Goal: Task Accomplishment & Management: Complete application form

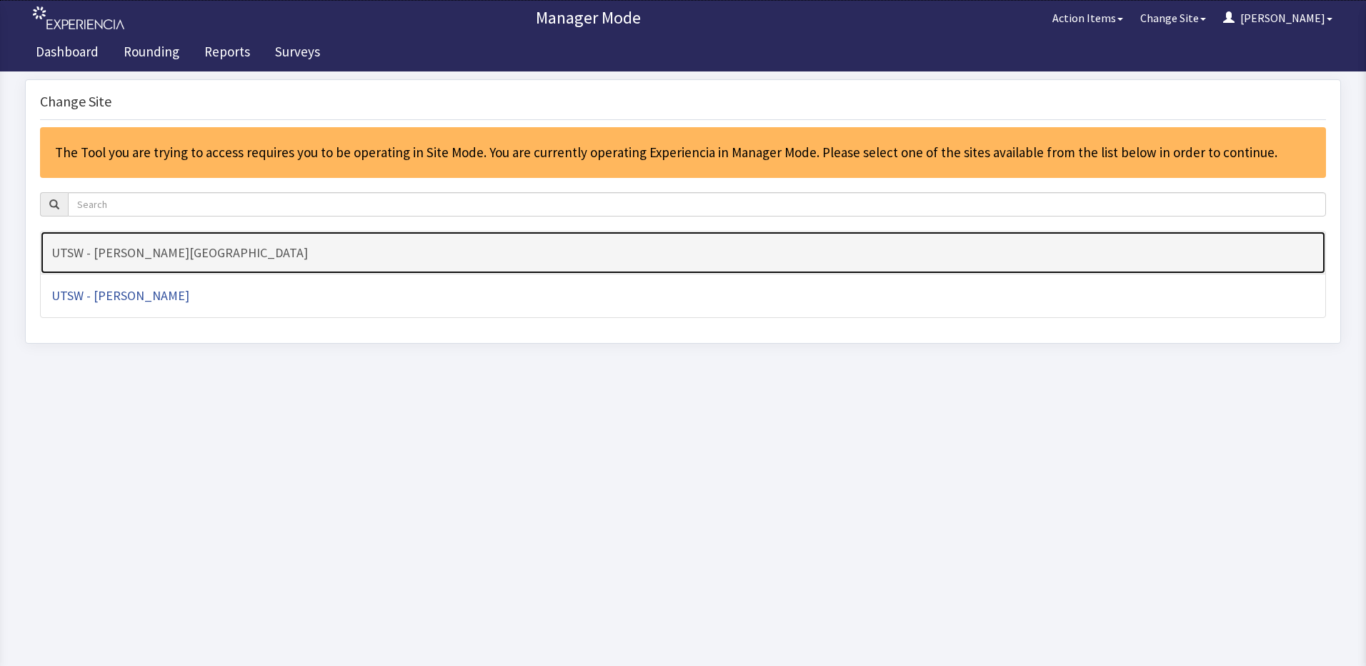
click at [588, 249] on h4 "UTSW - [PERSON_NAME][GEOGRAPHIC_DATA]" at bounding box center [683, 253] width 1264 height 14
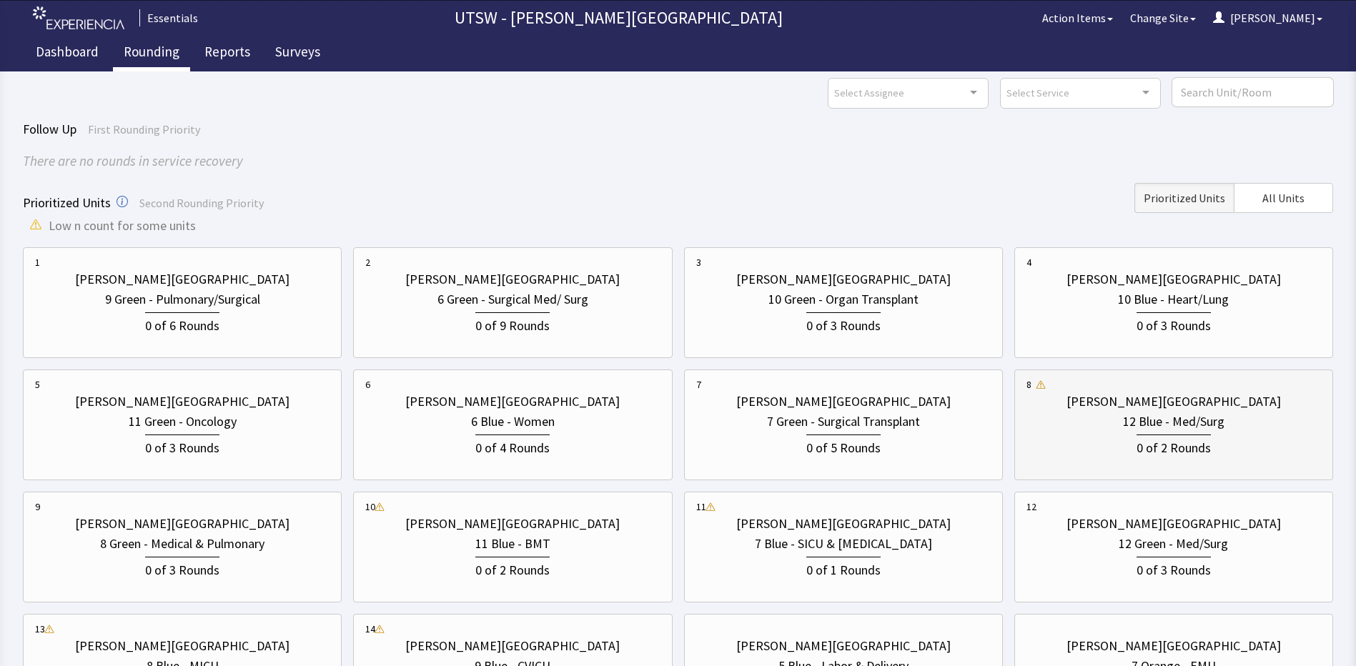
scroll to position [71, 0]
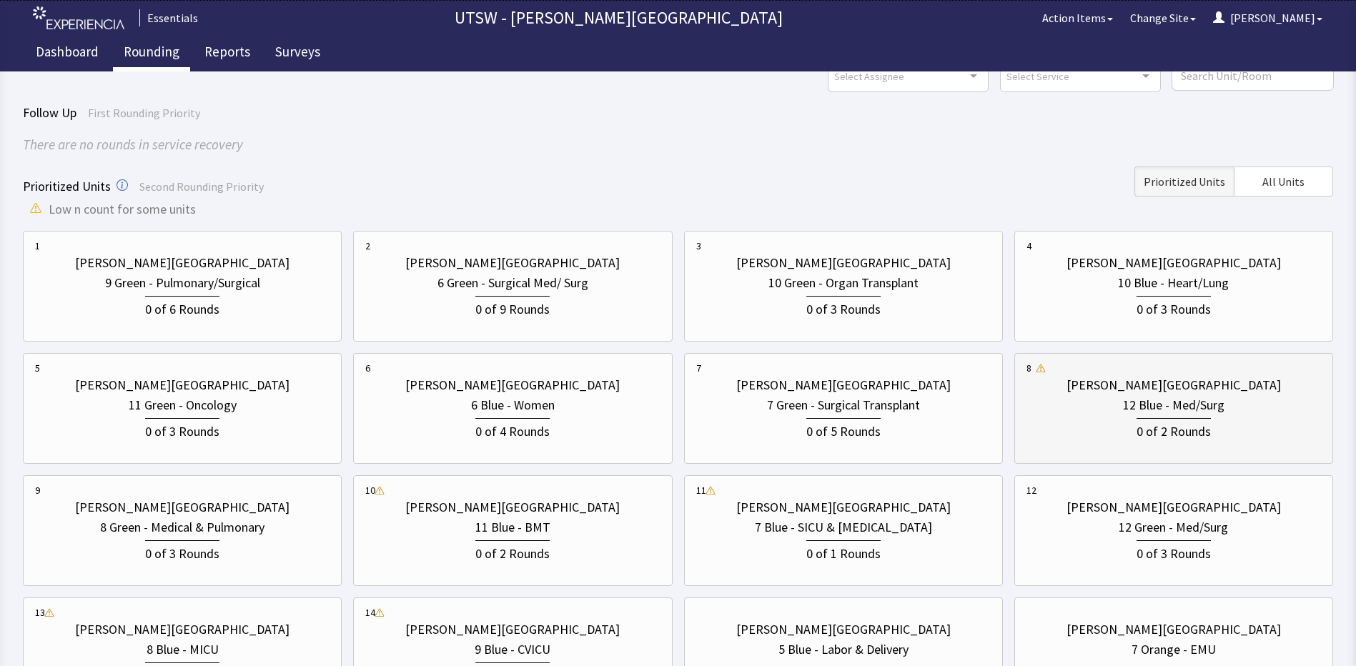
click at [1113, 428] on div "0 of 2 Rounds" at bounding box center [1173, 428] width 294 height 26
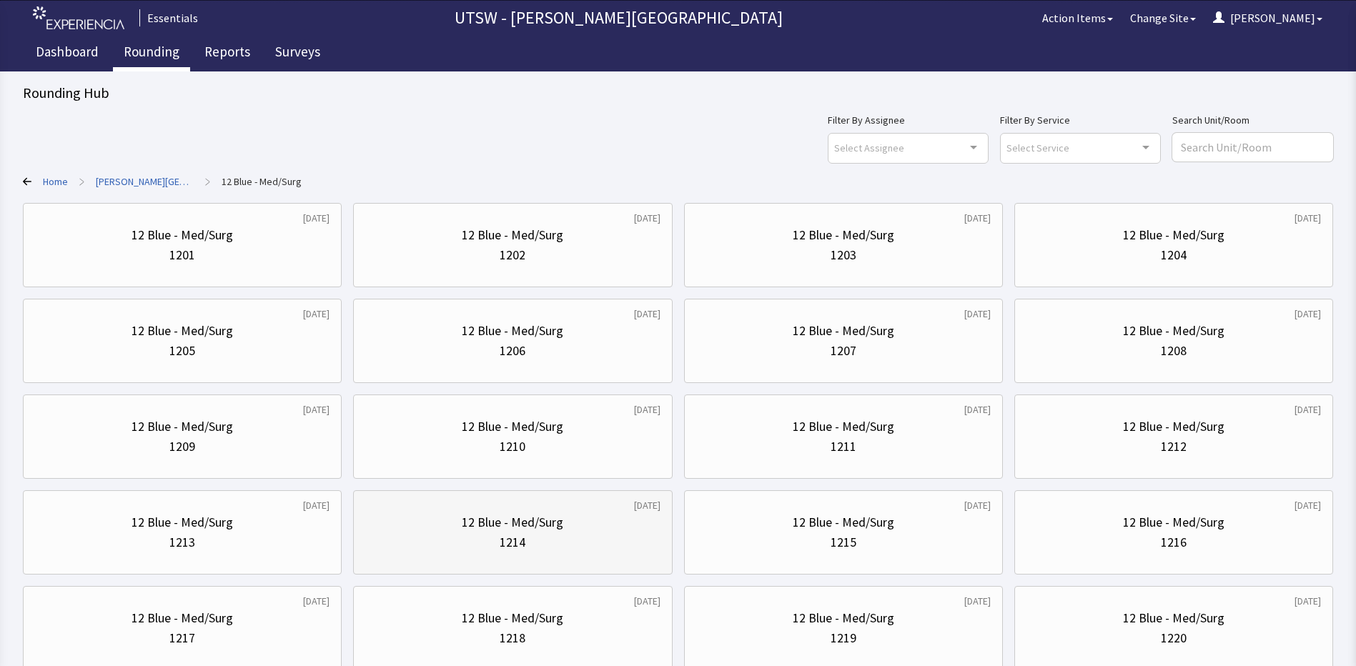
click at [447, 562] on div "12 Blue - Med/Surg 1214" at bounding box center [512, 532] width 294 height 69
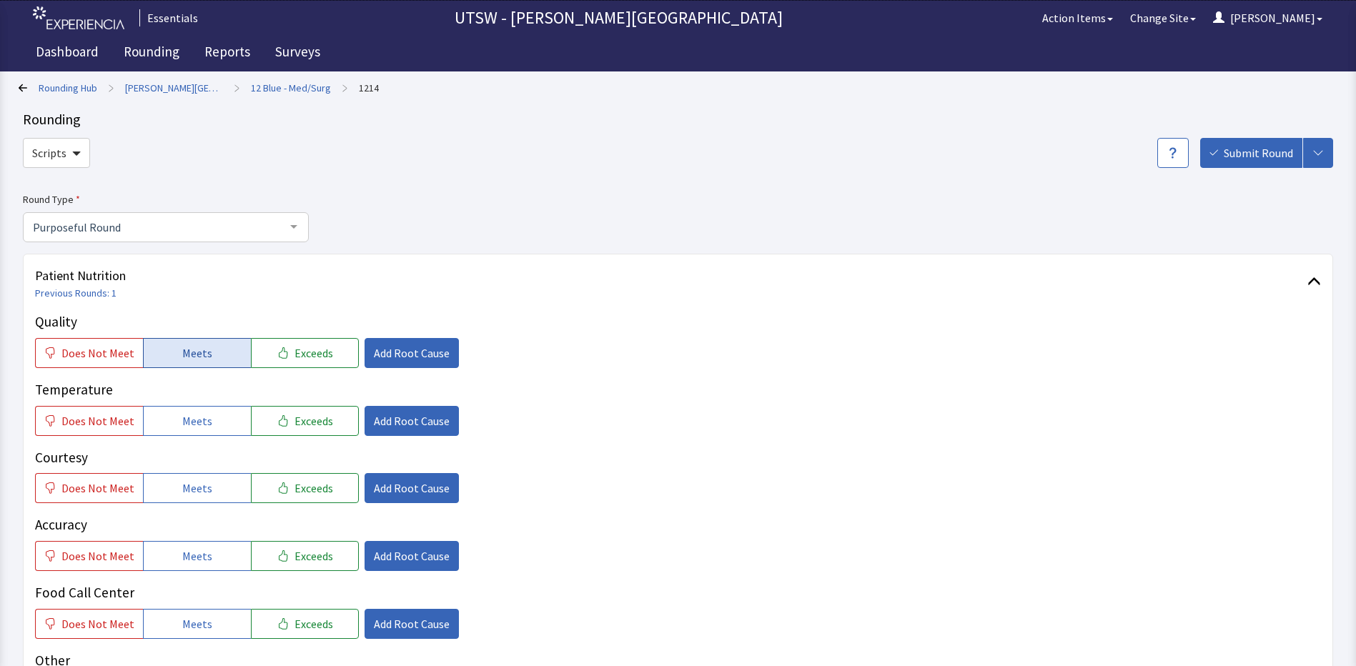
click at [168, 362] on button "Meets" at bounding box center [197, 353] width 108 height 30
click at [182, 417] on span "Meets" at bounding box center [197, 420] width 30 height 17
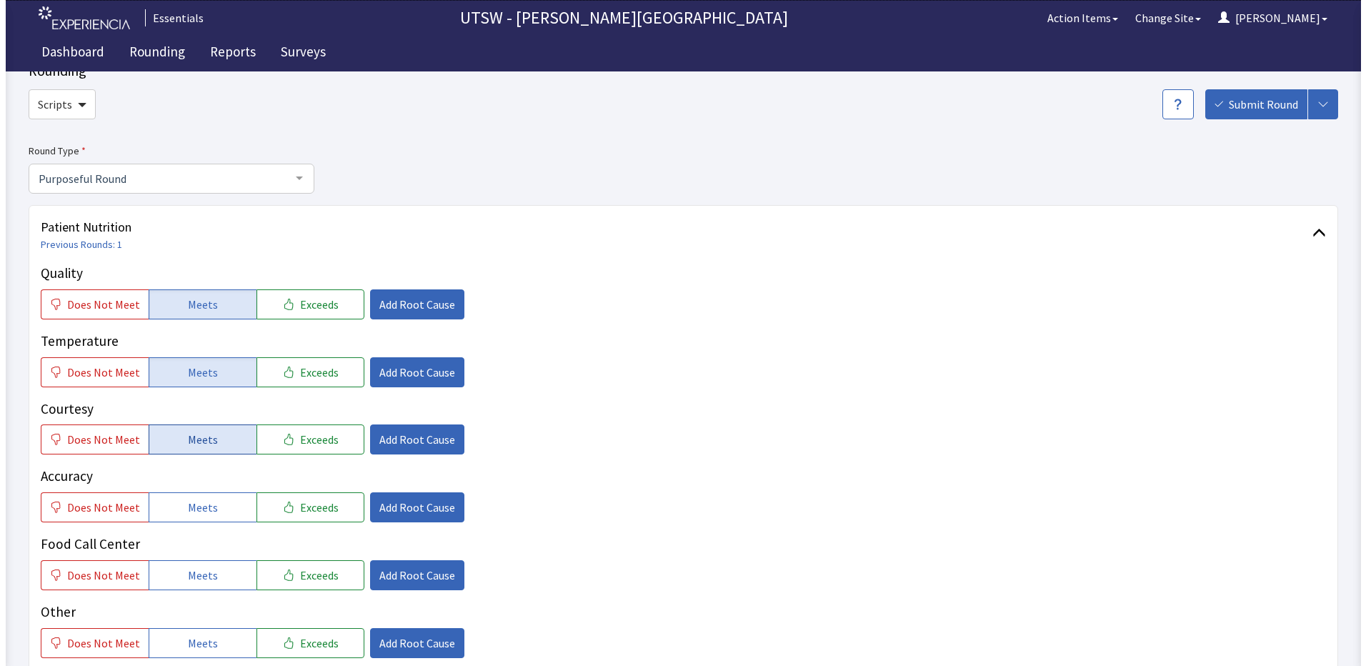
scroll to position [71, 0]
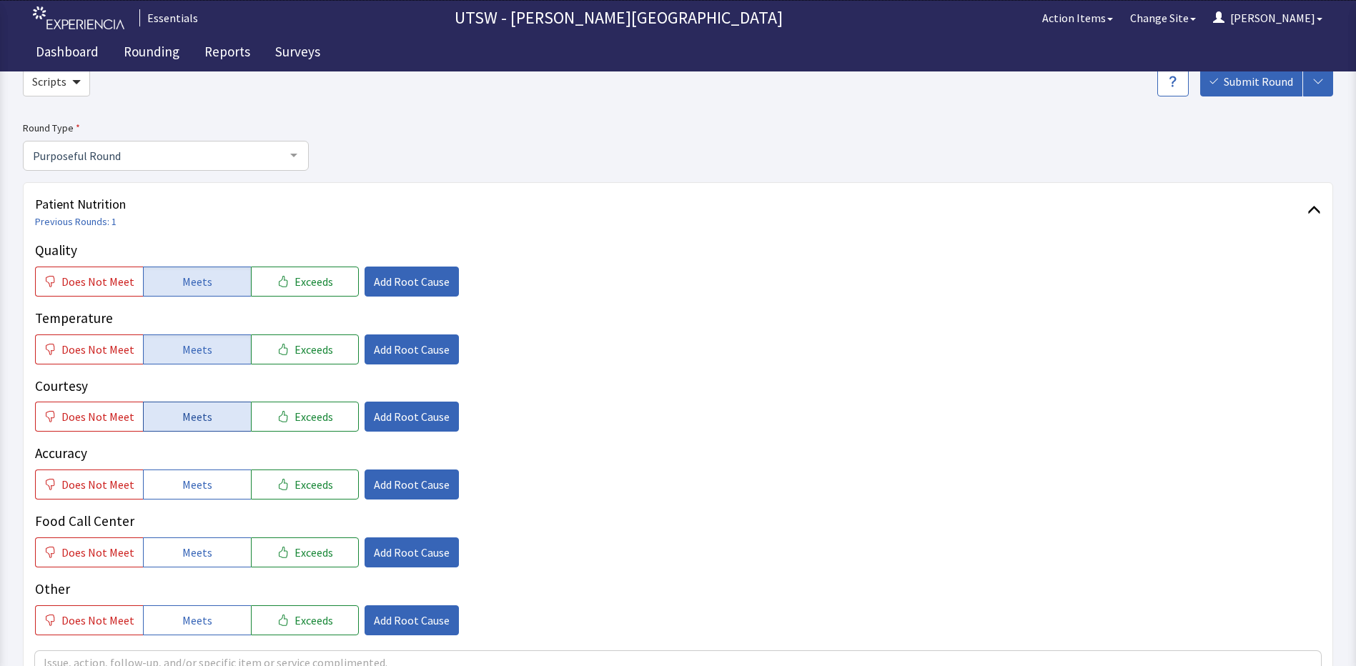
click at [187, 427] on button "Meets" at bounding box center [197, 417] width 108 height 30
click at [187, 476] on span "Meets" at bounding box center [197, 484] width 30 height 17
click at [202, 550] on span "Meets" at bounding box center [197, 552] width 30 height 17
drag, startPoint x: 87, startPoint y: 618, endPoint x: 96, endPoint y: 619, distance: 9.3
click at [89, 618] on span "Does Not Meet" at bounding box center [97, 620] width 73 height 17
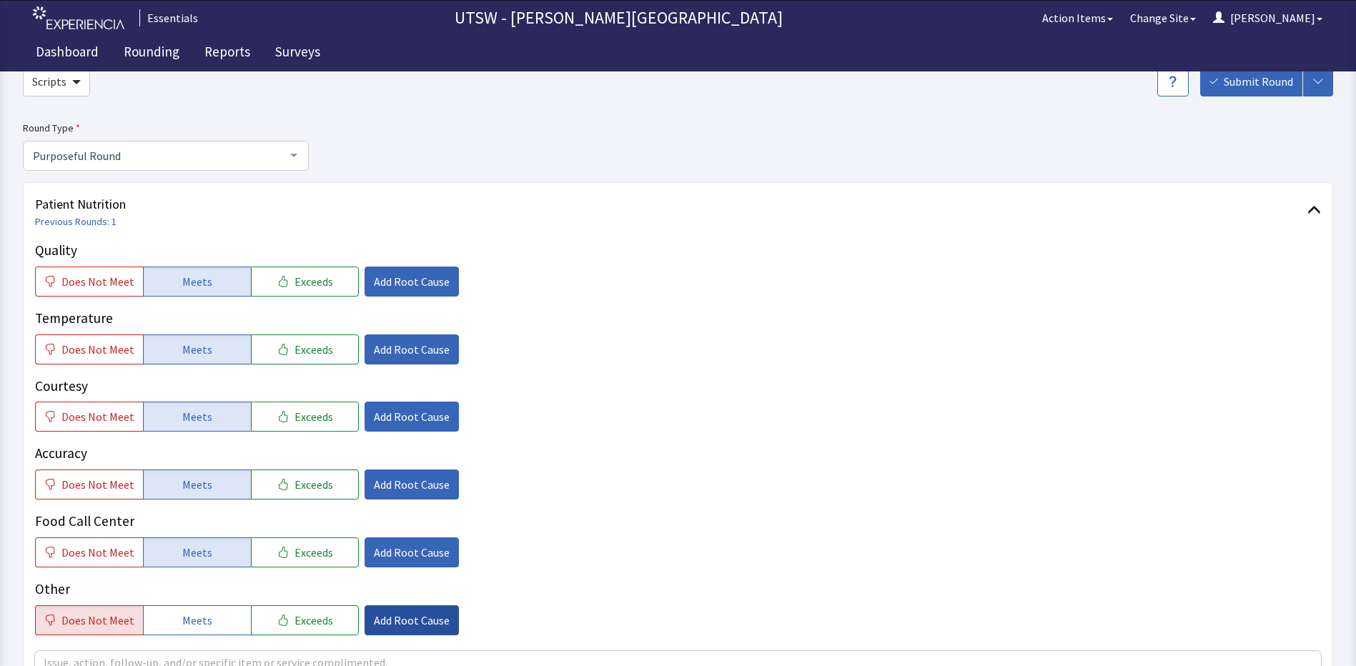
click at [382, 619] on span "Add Root Cause" at bounding box center [412, 620] width 76 height 17
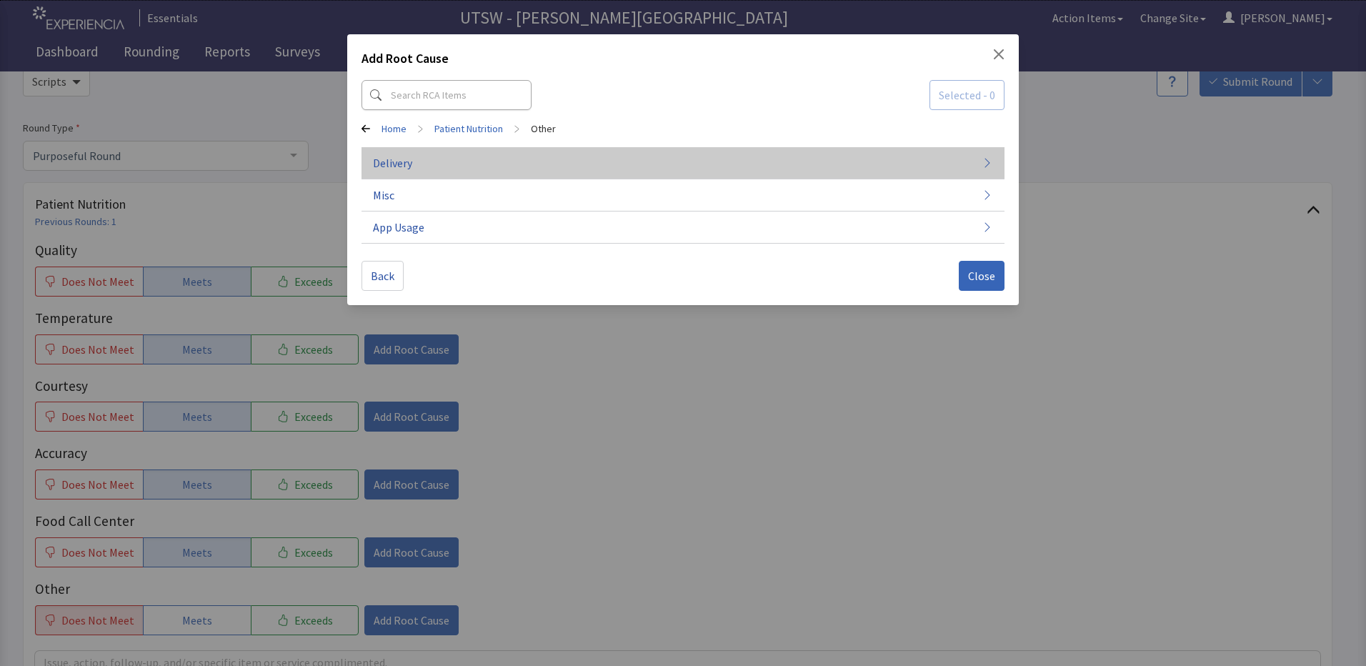
click at [455, 175] on button "Delivery" at bounding box center [683, 163] width 643 height 32
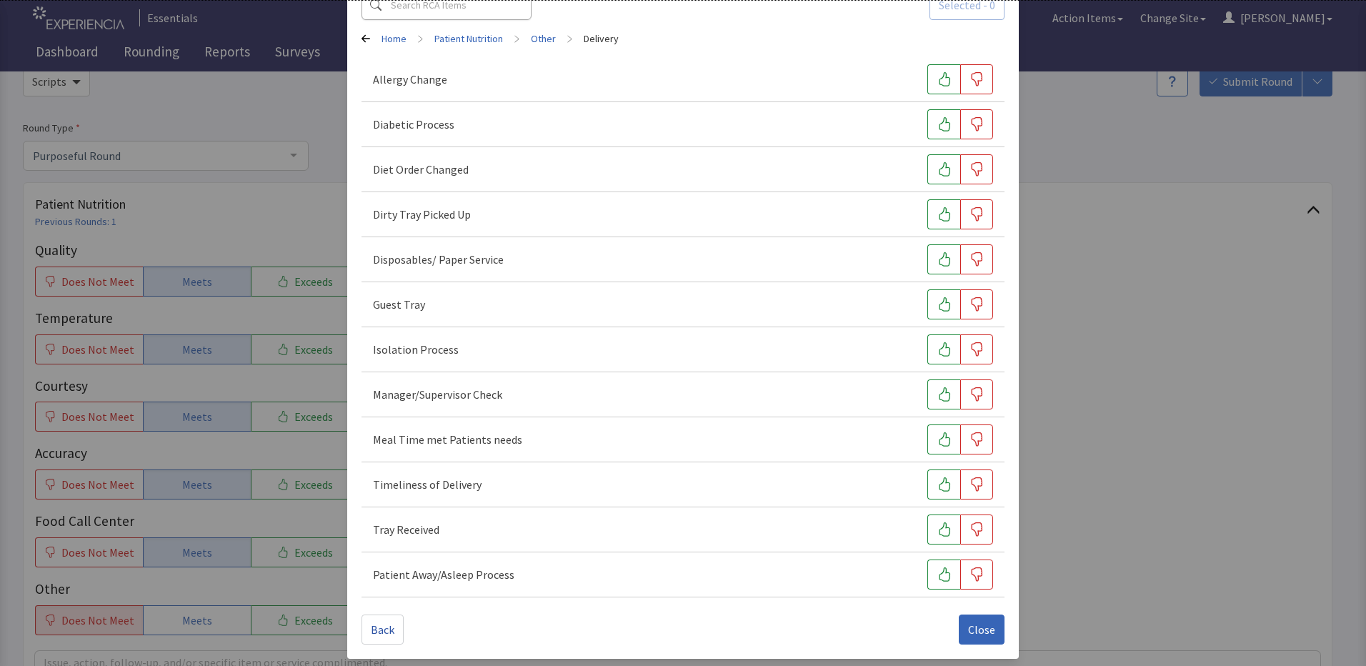
scroll to position [94, 0]
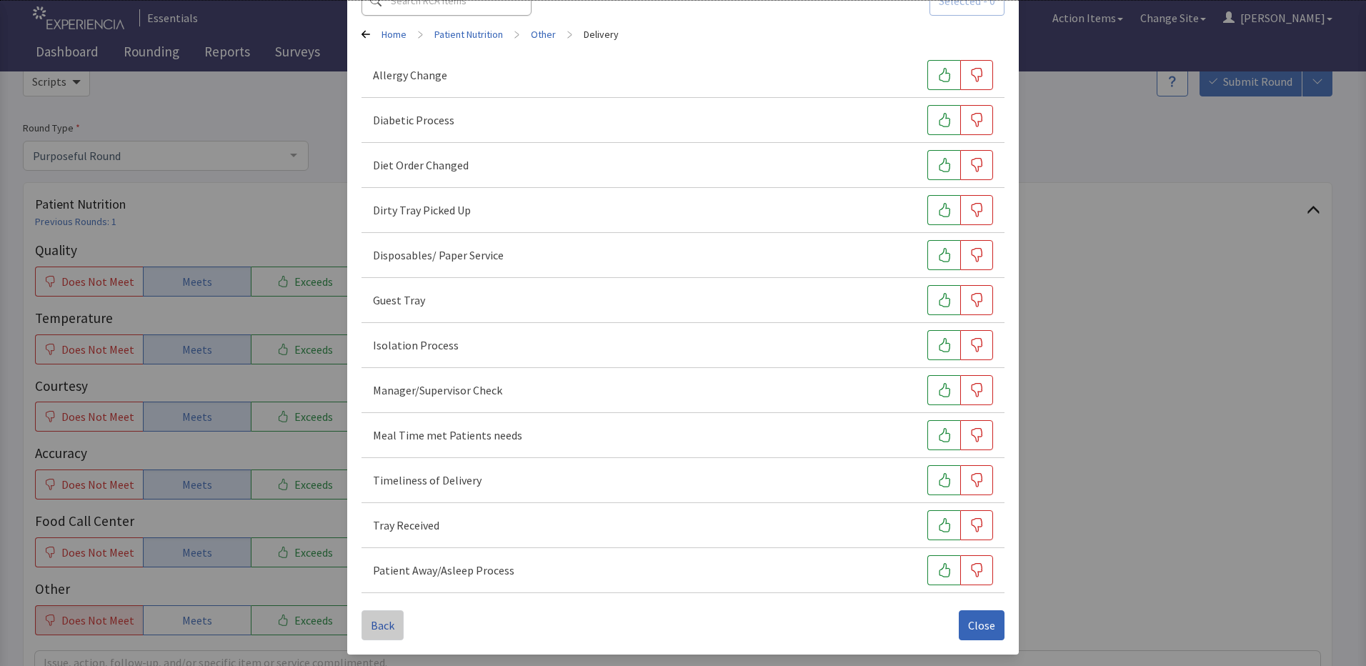
click at [389, 630] on span "Back" at bounding box center [383, 625] width 24 height 17
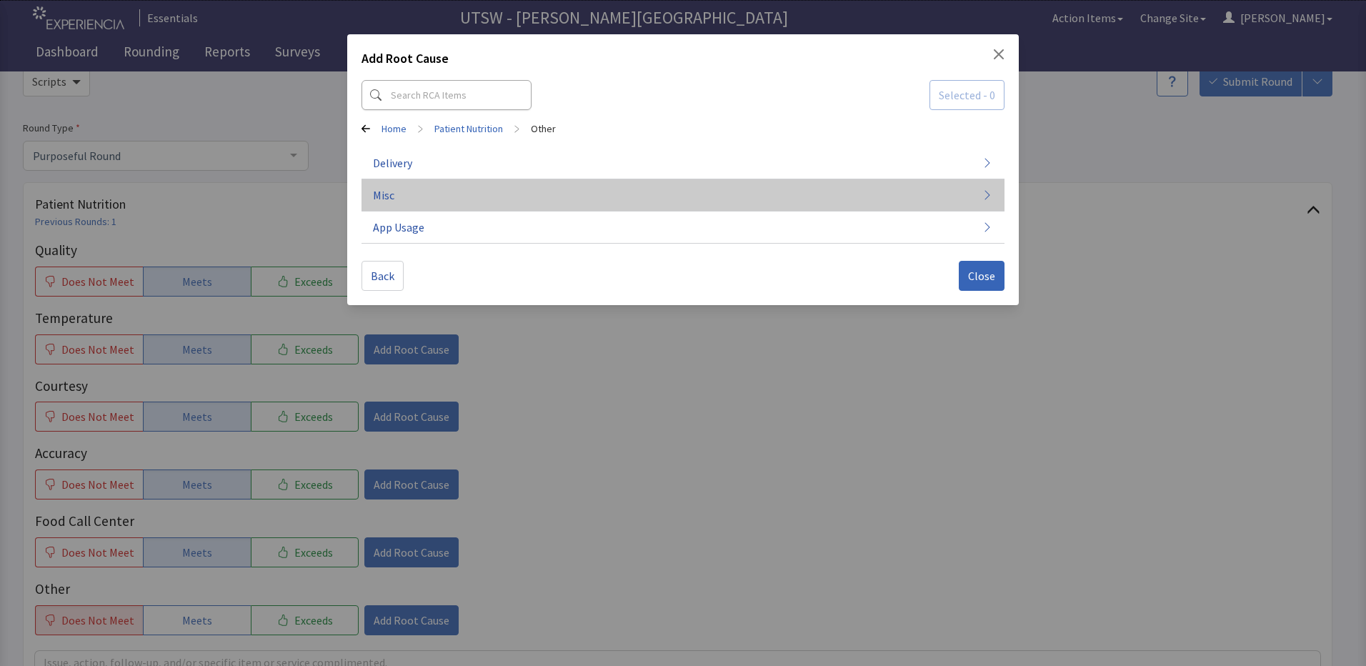
click at [458, 199] on button "Misc" at bounding box center [683, 195] width 643 height 32
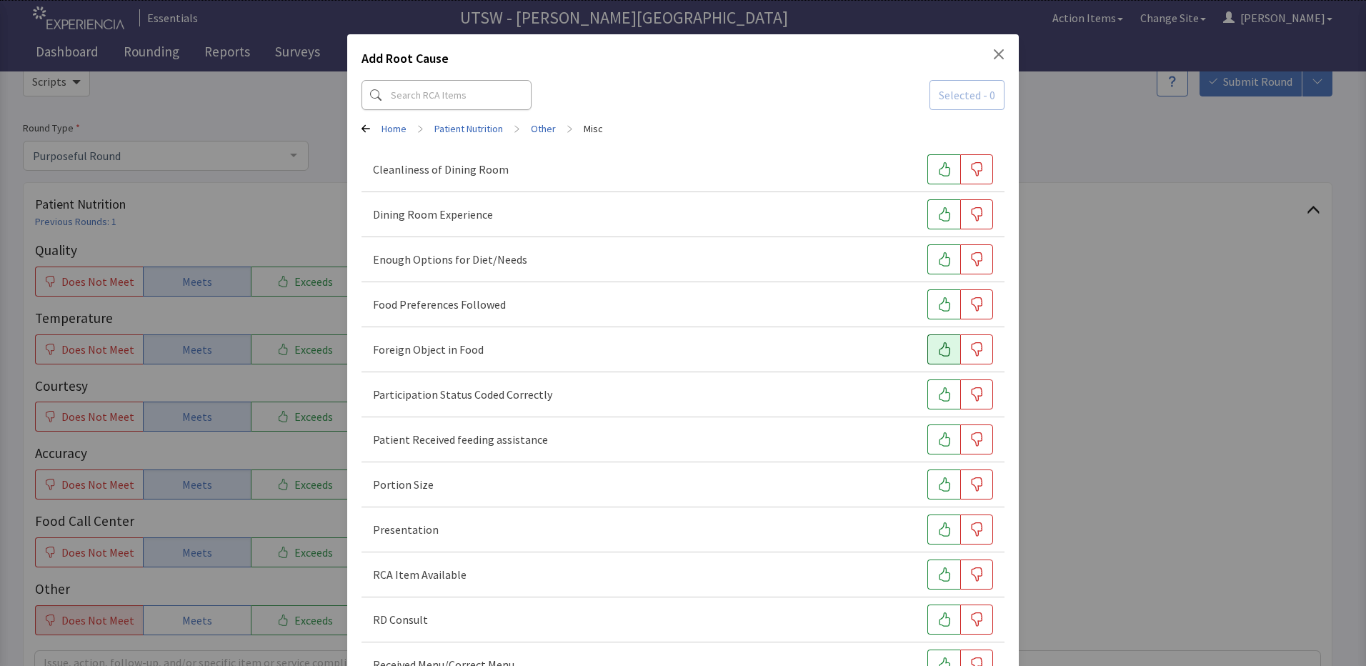
click at [938, 352] on icon "button" at bounding box center [945, 349] width 14 height 14
click at [971, 344] on icon "button" at bounding box center [977, 349] width 14 height 14
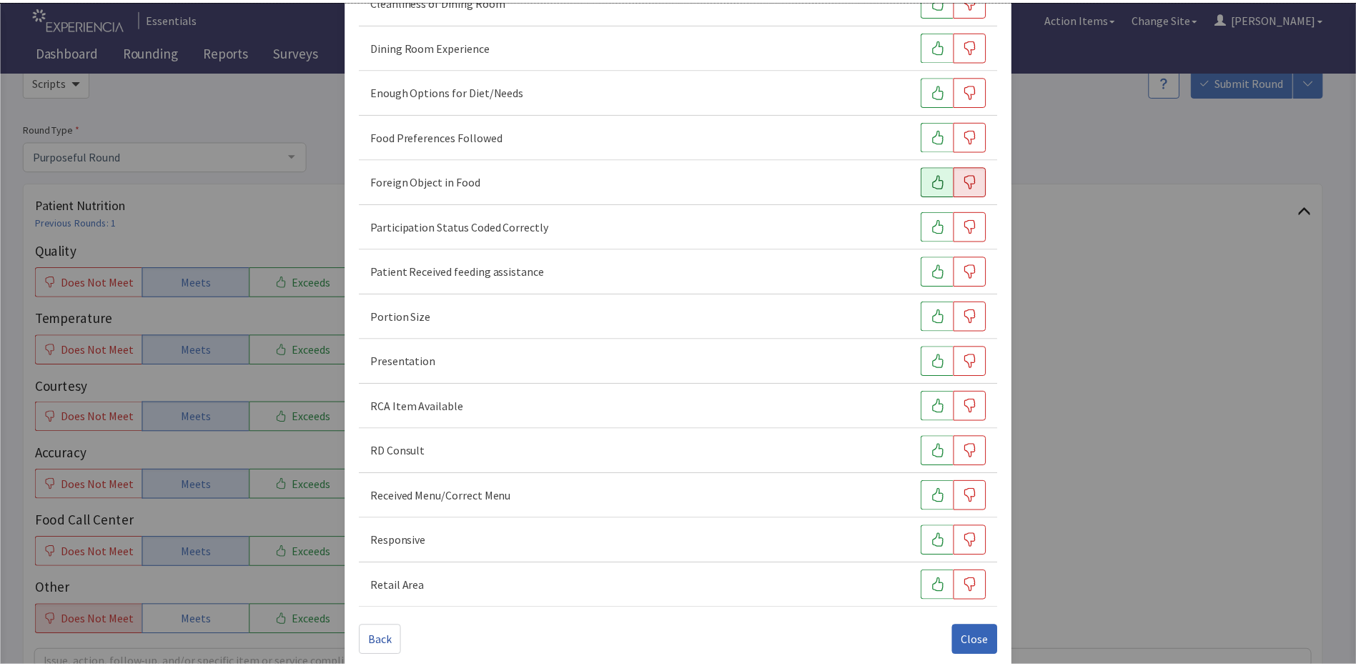
scroll to position [184, 0]
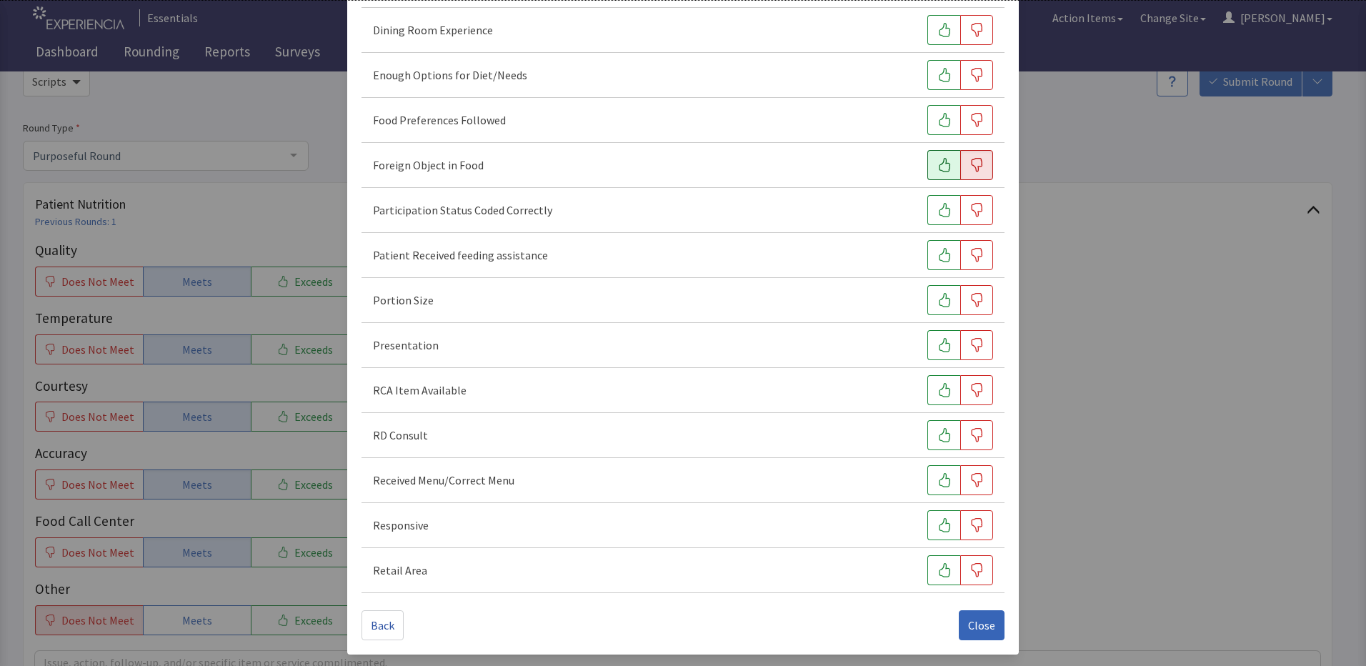
drag, startPoint x: 990, startPoint y: 623, endPoint x: 997, endPoint y: 624, distance: 7.2
click at [997, 624] on div "Add Root Cause Selected - 1 Home > Patient Nutrition > Other > Misc Cleanliness…" at bounding box center [683, 252] width 672 height 805
click at [978, 624] on span "Close" at bounding box center [981, 625] width 27 height 17
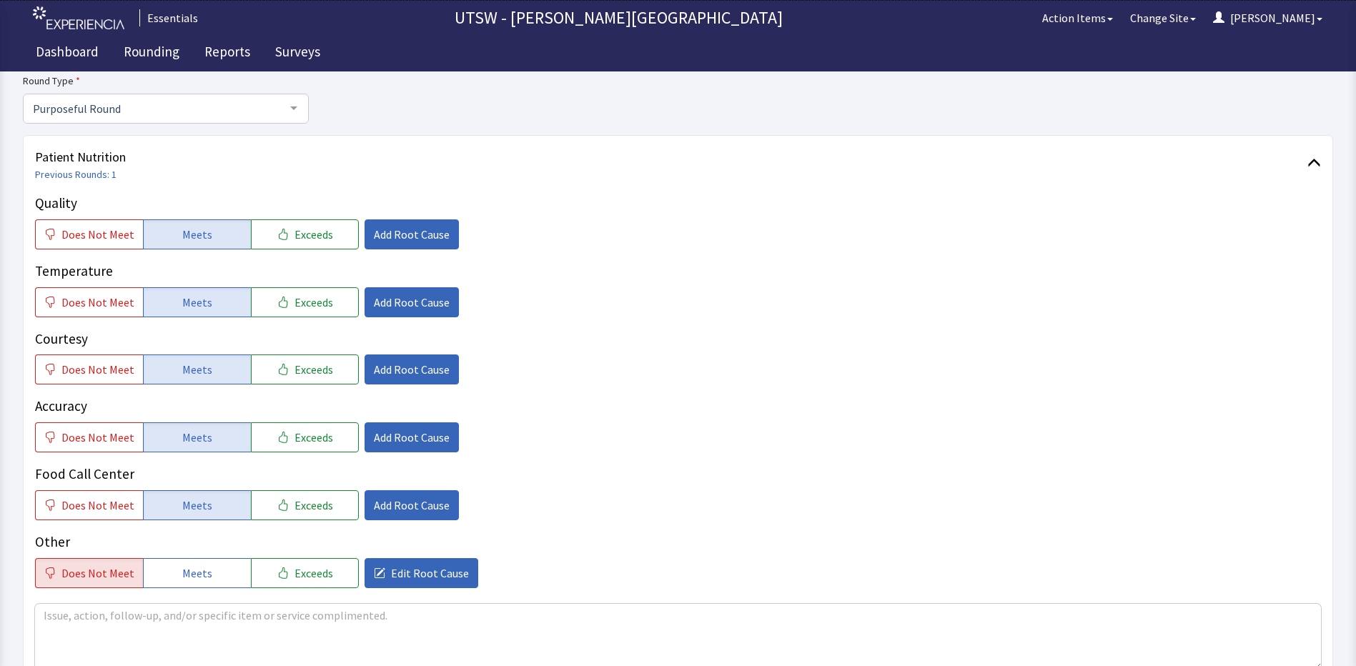
scroll to position [143, 0]
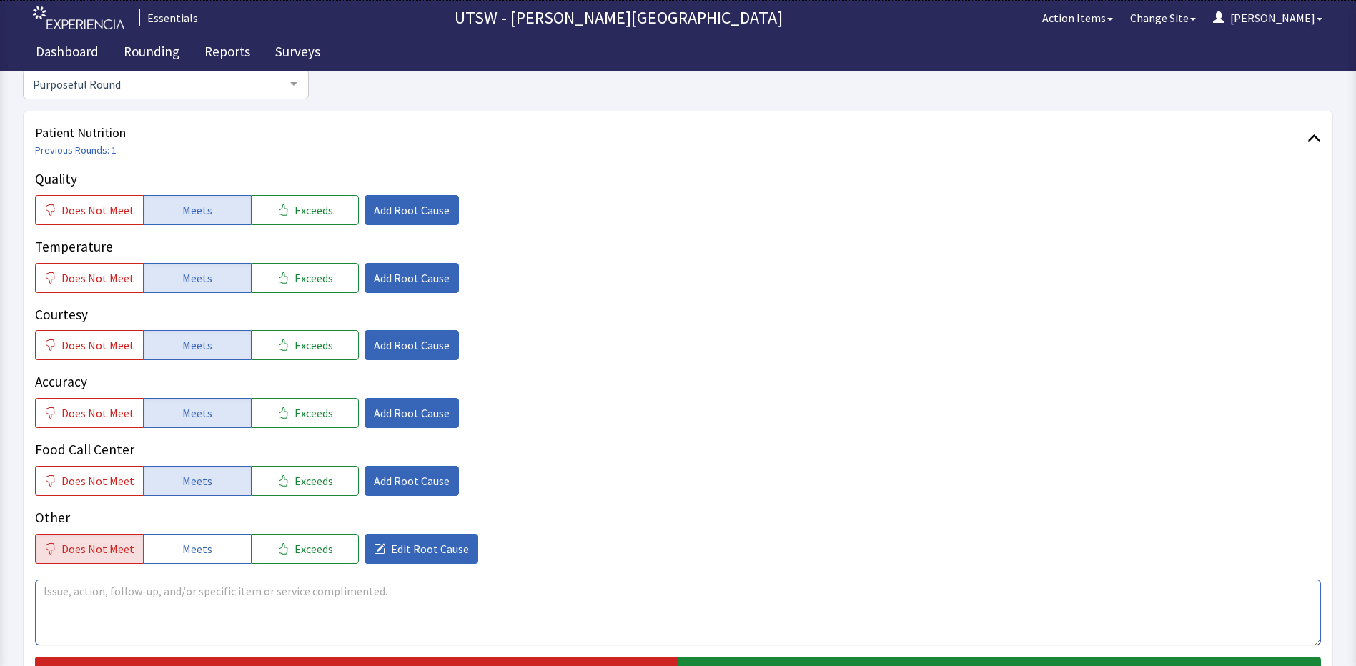
click at [502, 588] on textarea at bounding box center [678, 613] width 1286 height 66
click at [136, 602] on textarea at bounding box center [678, 613] width 1286 height 66
click at [66, 592] on textarea "10/05, lunch, patient's guest stated when they were cutting up veggies, they sa…" at bounding box center [678, 613] width 1286 height 66
drag, startPoint x: 833, startPoint y: 600, endPoint x: 21, endPoint y: 587, distance: 812.7
click at [21, 587] on div "Rounding Hub > [PERSON_NAME][GEOGRAPHIC_DATA] > 12 Blue - Med/Surg > 1214 Round…" at bounding box center [678, 533] width 1356 height 1353
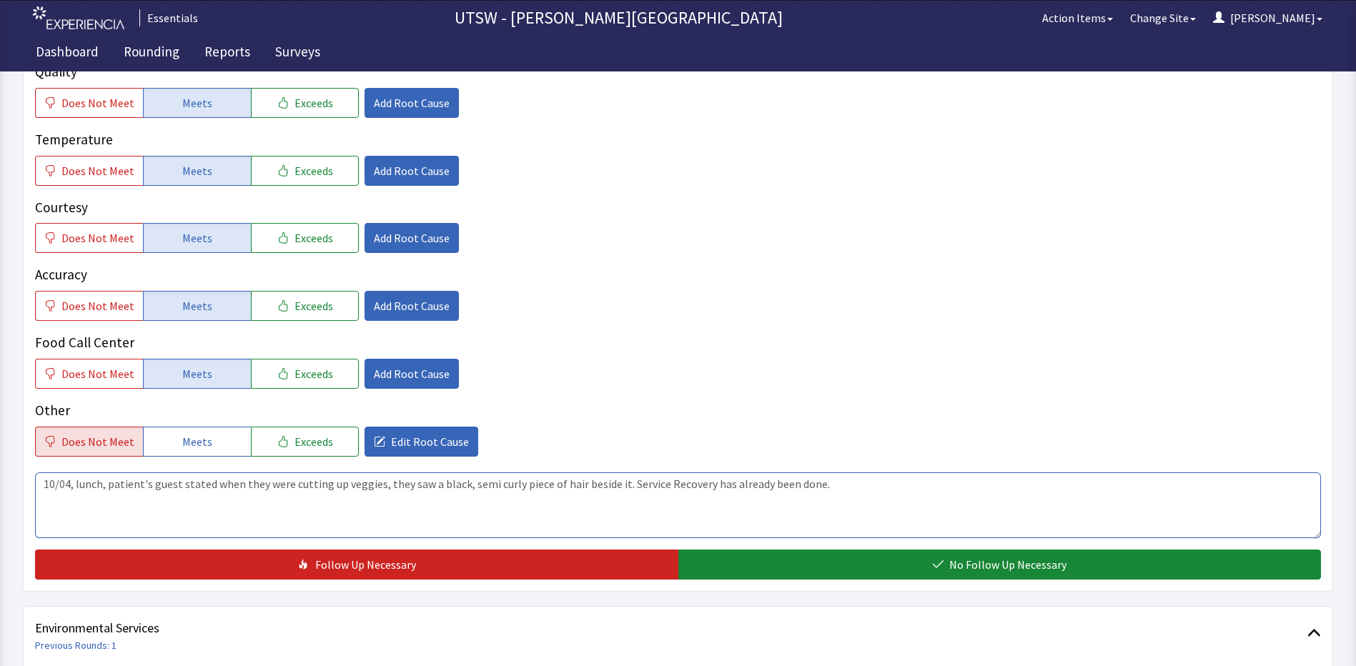
scroll to position [357, 0]
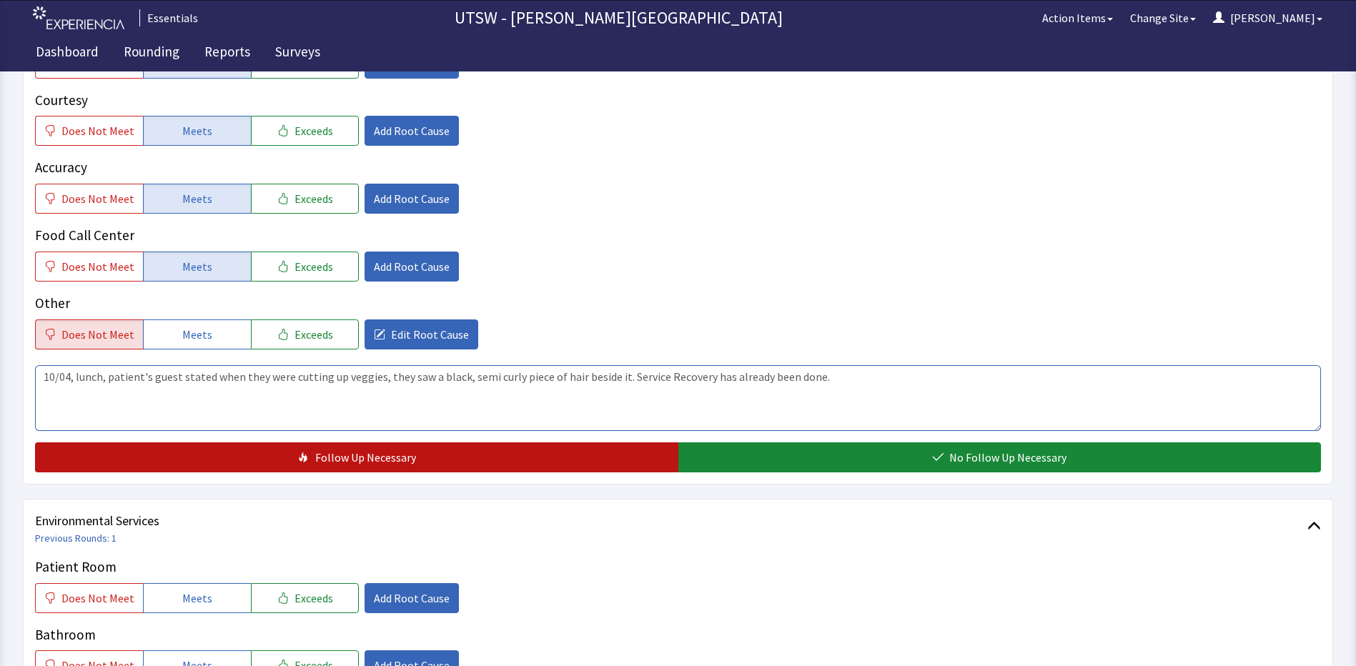
type textarea "10/04, lunch, patient's guest stated when they were cutting up veggies, they sa…"
click at [410, 450] on span "Follow Up Necessary" at bounding box center [365, 457] width 101 height 17
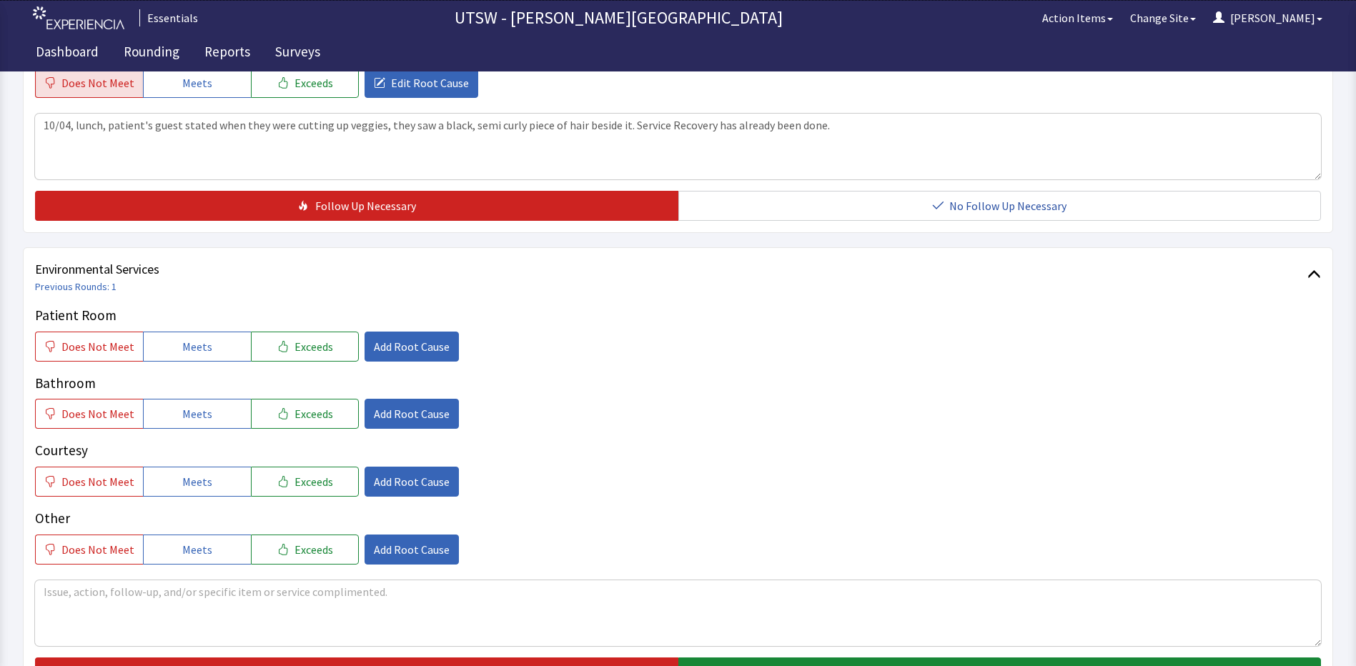
scroll to position [643, 0]
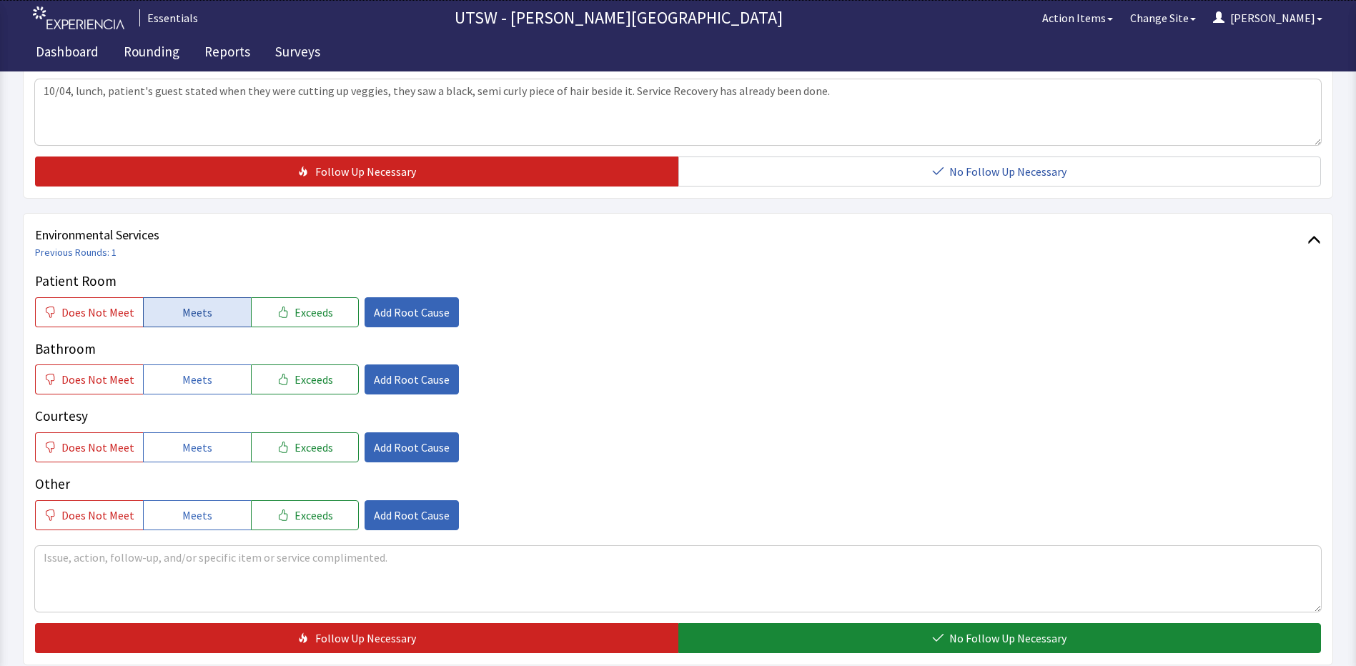
click at [215, 320] on button "Meets" at bounding box center [197, 312] width 108 height 30
click at [202, 370] on button "Meets" at bounding box center [197, 379] width 108 height 30
click at [190, 450] on span "Meets" at bounding box center [197, 447] width 30 height 17
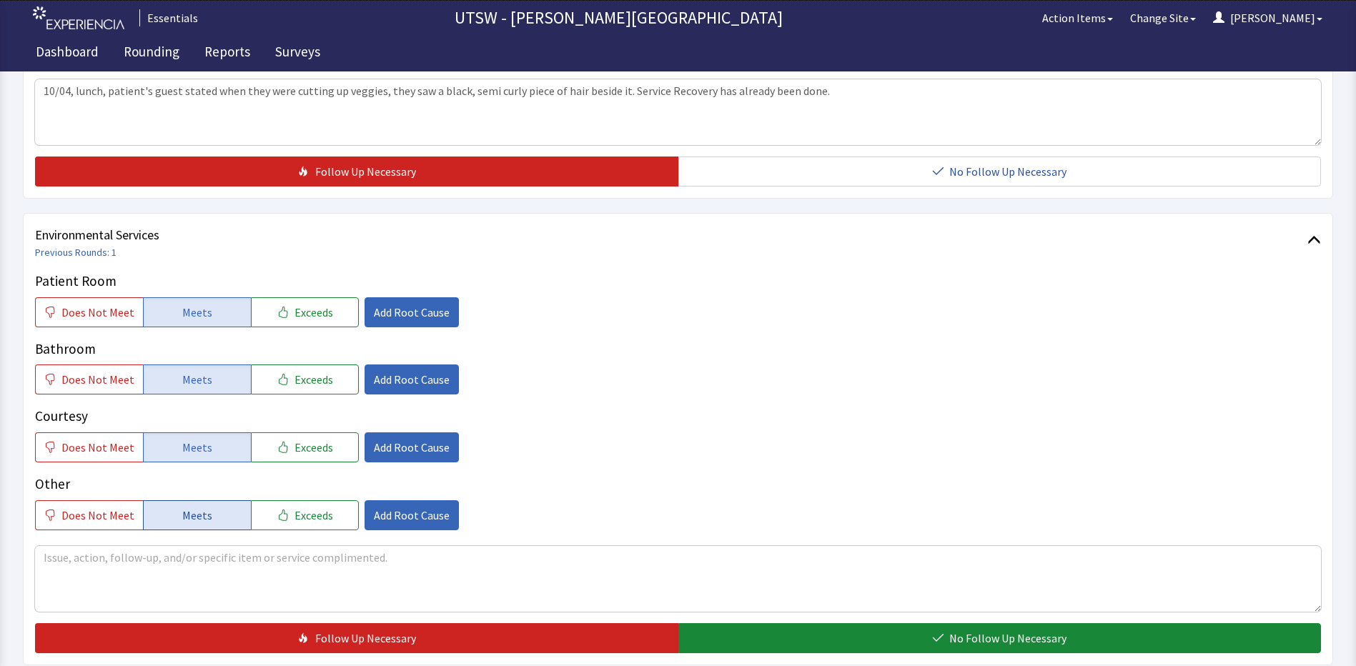
click at [199, 508] on span "Meets" at bounding box center [197, 515] width 30 height 17
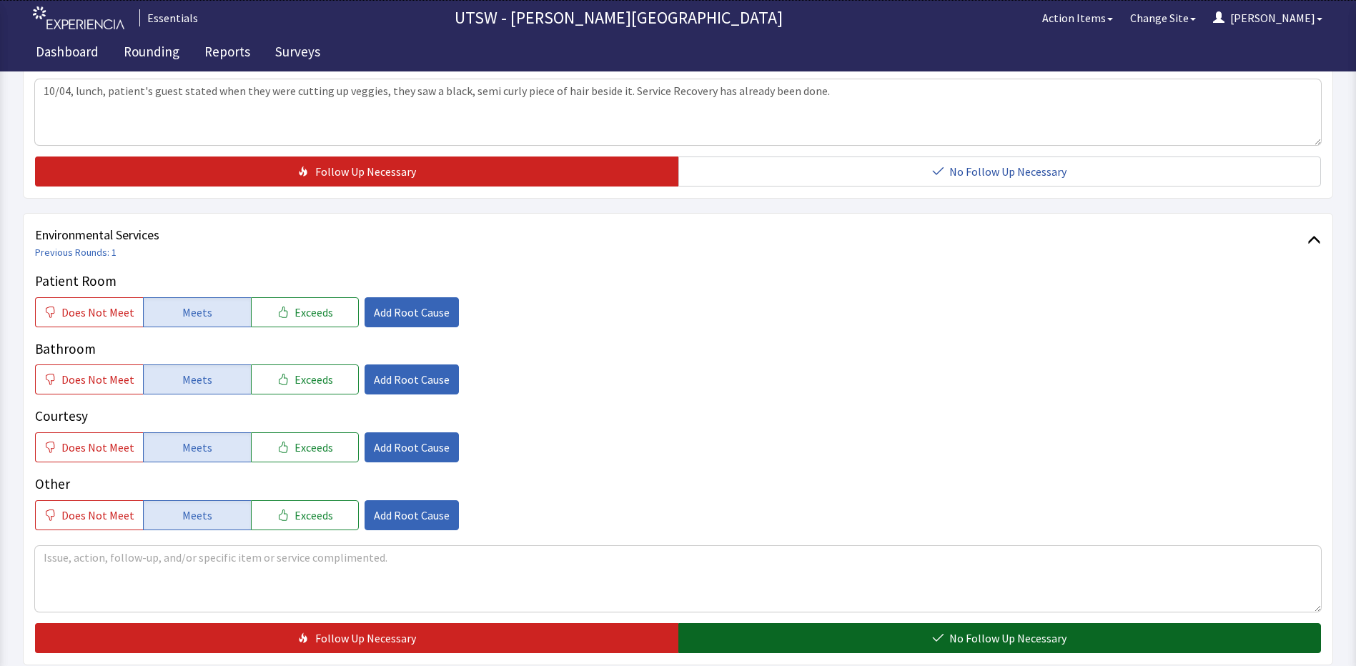
click at [753, 642] on button "No Follow Up Necessary" at bounding box center [999, 638] width 643 height 30
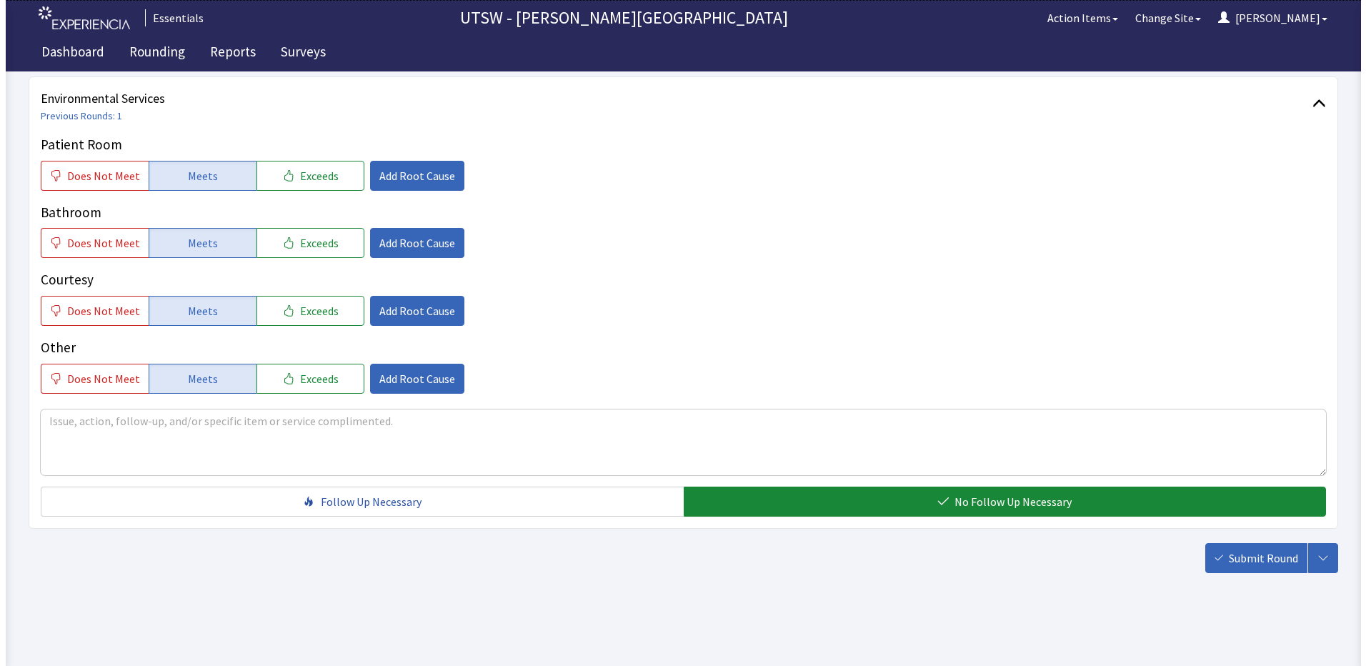
scroll to position [781, 0]
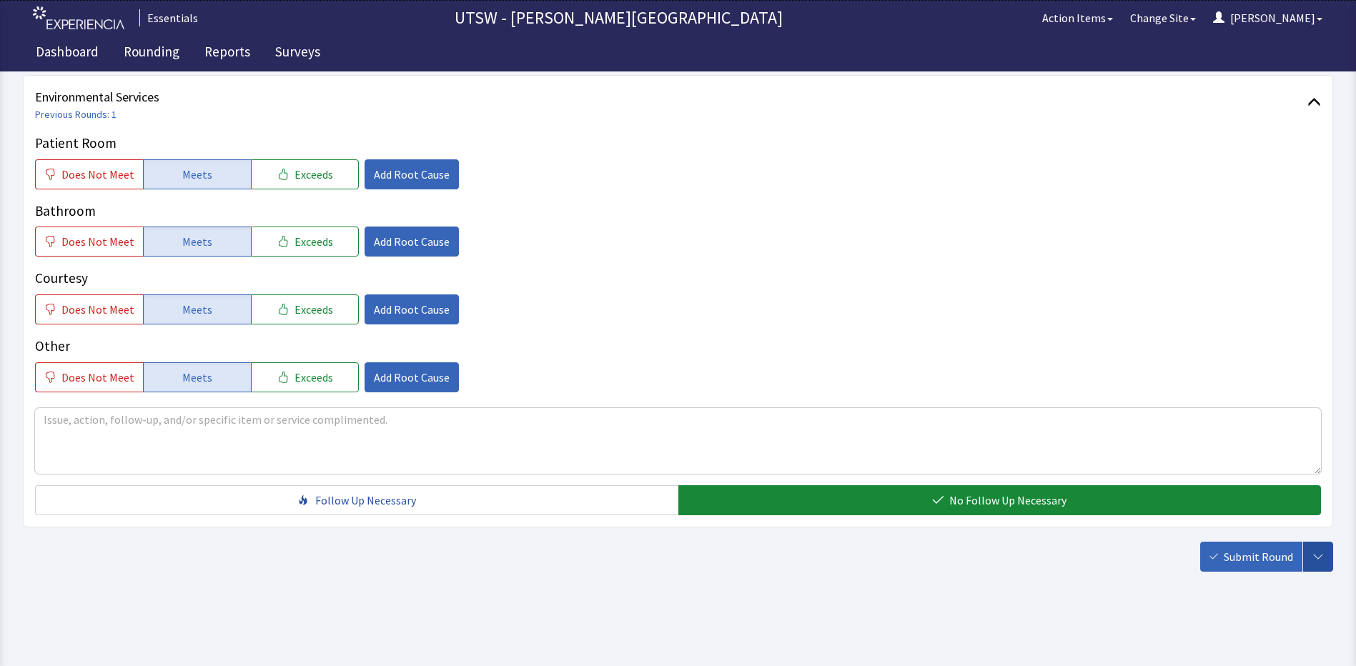
click at [1305, 563] on button "button" at bounding box center [1318, 557] width 30 height 30
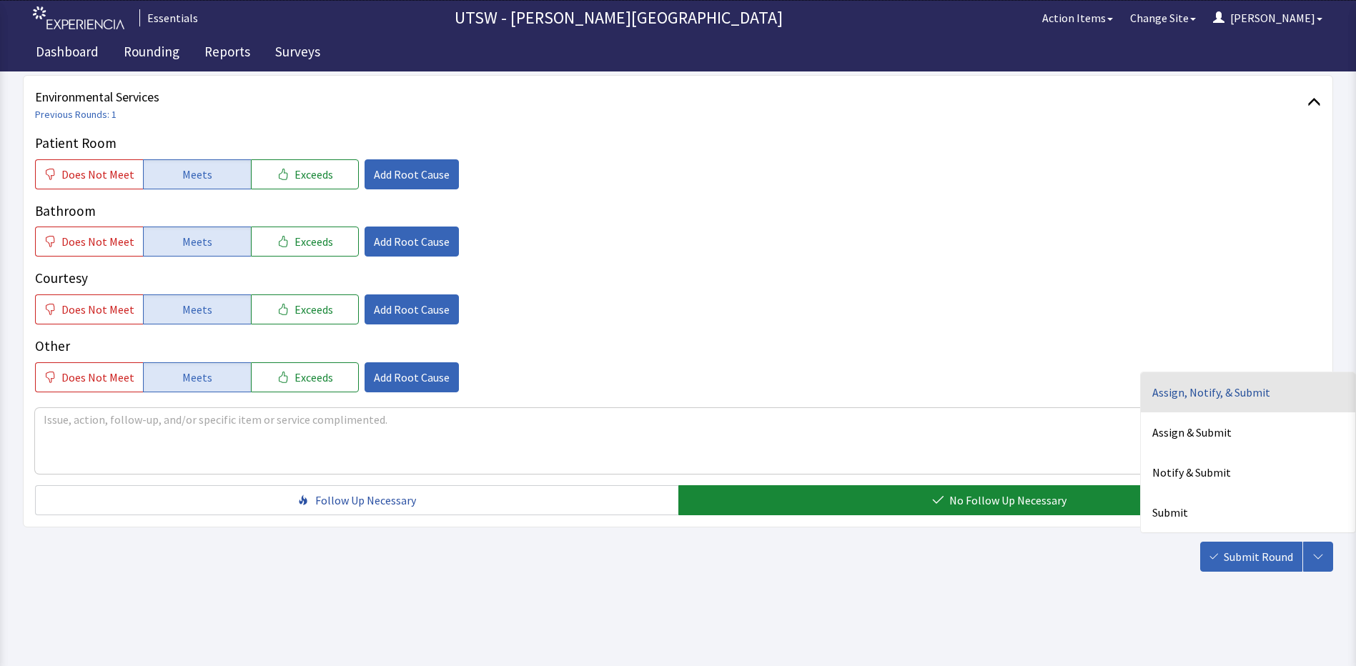
click at [1265, 402] on div "Assign, Notify, & Submit" at bounding box center [1248, 392] width 214 height 40
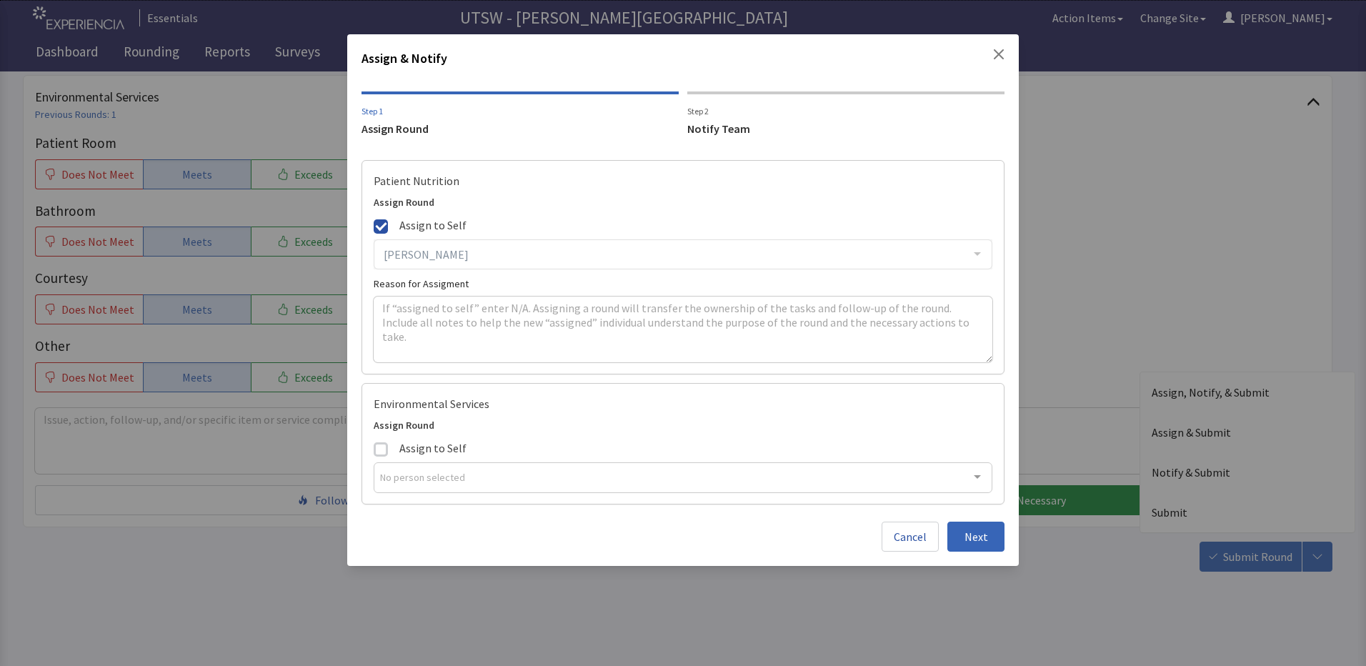
click at [383, 228] on span at bounding box center [381, 226] width 14 height 14
click at [374, 215] on input "Assign to Self" at bounding box center [374, 215] width 0 height 0
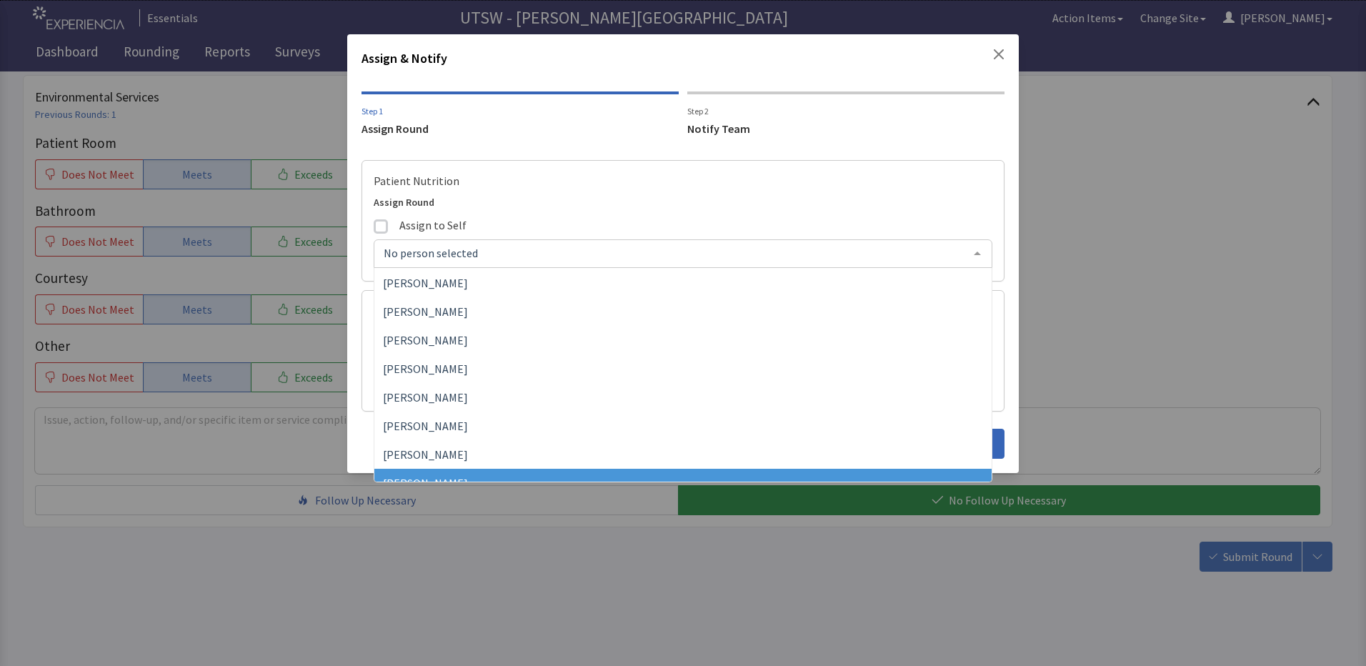
scroll to position [0, 0]
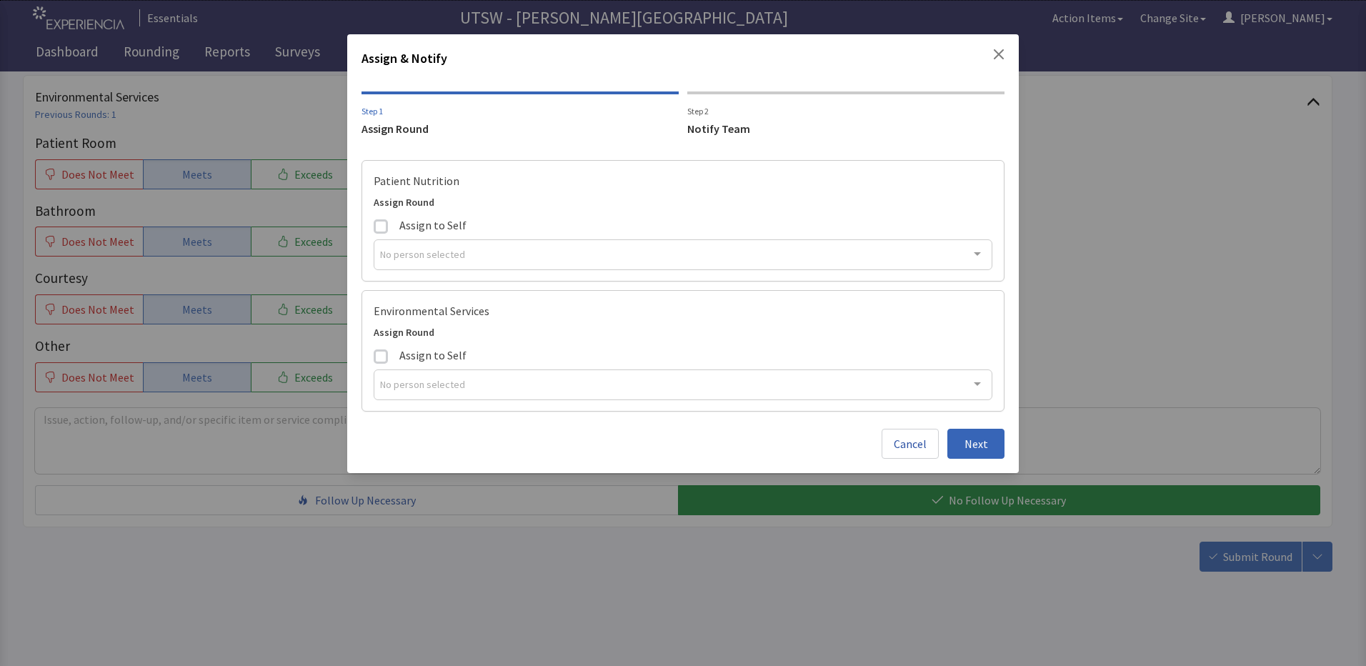
click at [389, 228] on label "Assign to Self" at bounding box center [432, 225] width 116 height 14
click at [374, 215] on input "Assign to Self" at bounding box center [374, 215] width 0 height 0
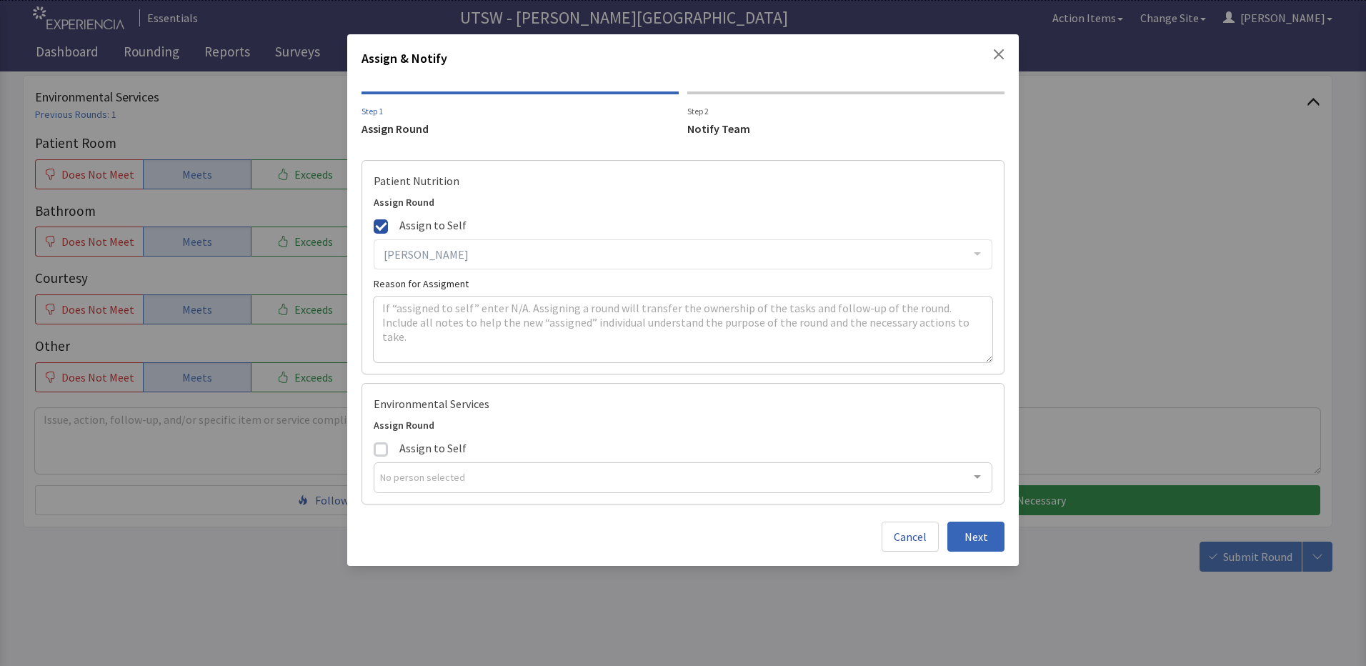
click at [499, 263] on div "[PERSON_NAME] [PERSON_NAME] [PERSON_NAME] [PERSON_NAME] [PERSON_NAME] [PERSON_N…" at bounding box center [683, 254] width 619 height 30
click at [917, 545] on button "Cancel" at bounding box center [910, 537] width 57 height 30
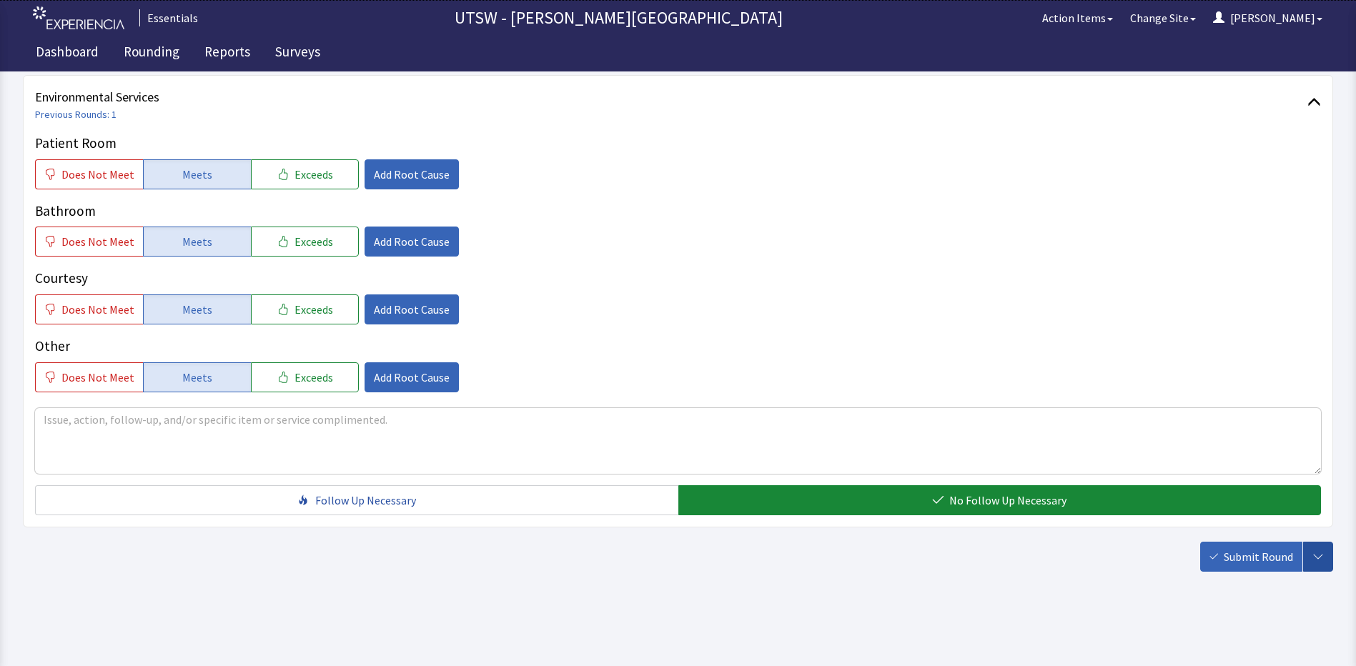
click at [1317, 563] on button "button" at bounding box center [1318, 557] width 30 height 30
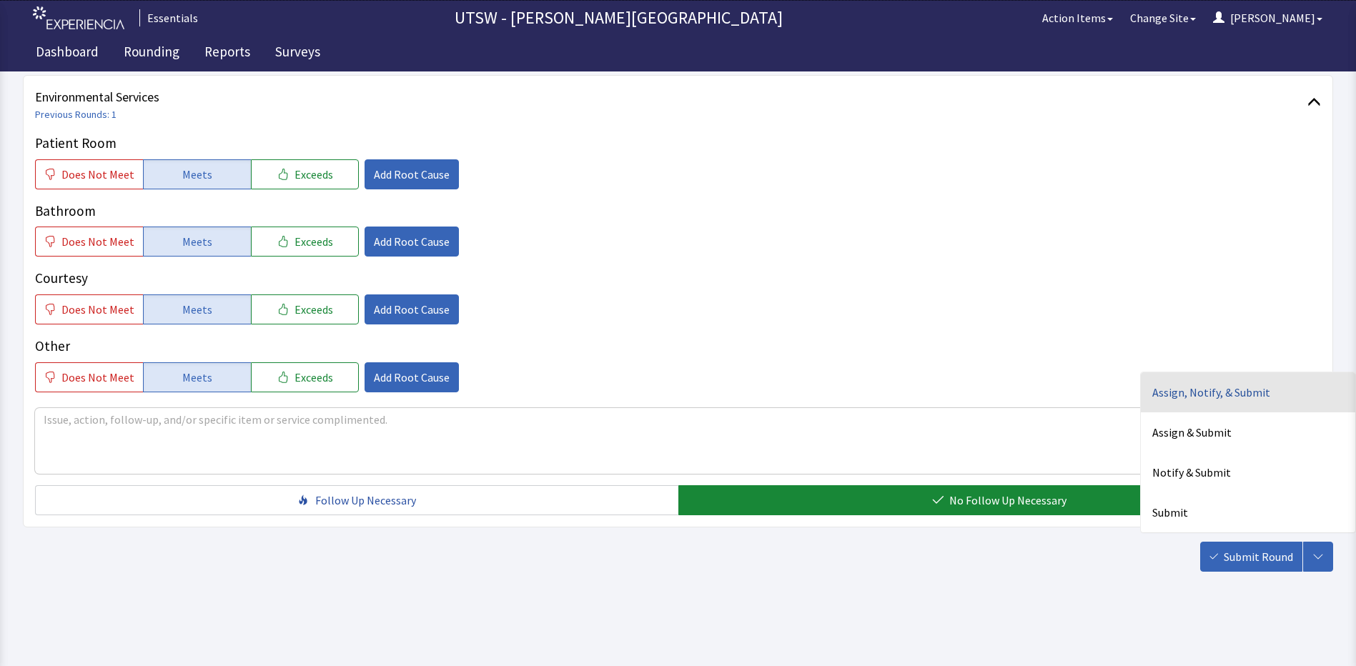
click at [1202, 398] on div "Assign, Notify, & Submit" at bounding box center [1248, 392] width 214 height 40
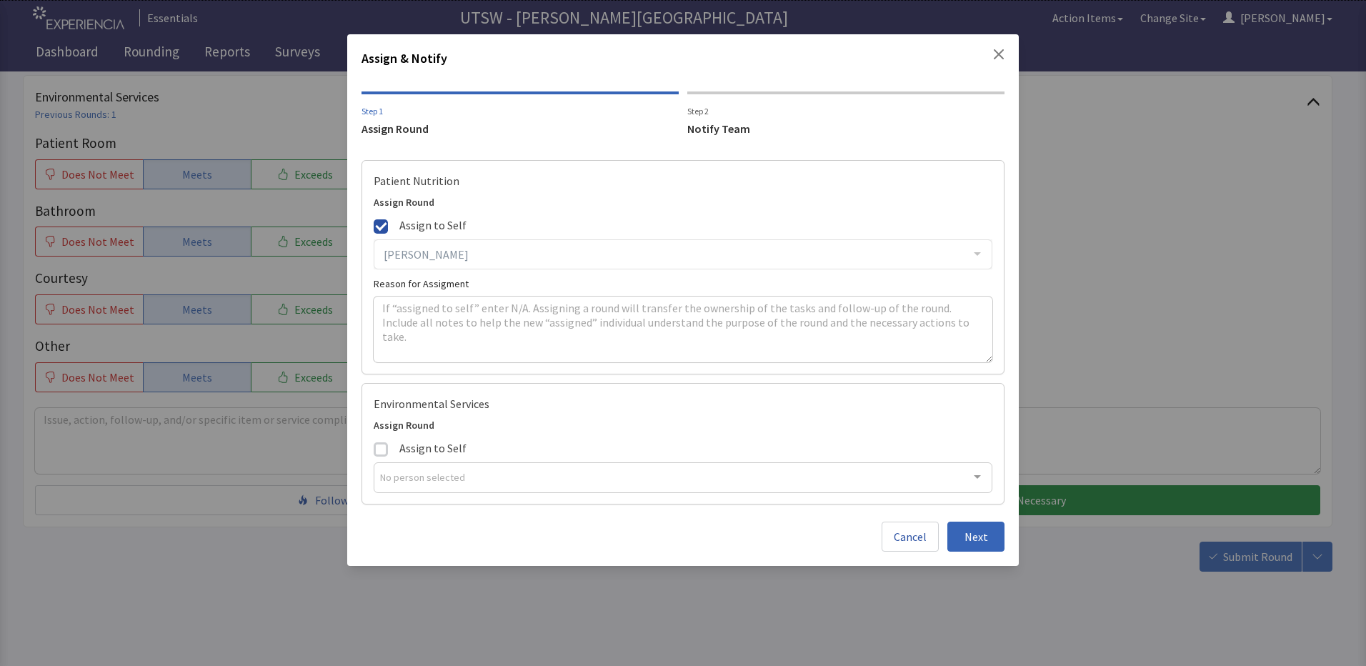
click at [485, 258] on div "[PERSON_NAME] [PERSON_NAME] [PERSON_NAME] [PERSON_NAME] [PERSON_NAME] [PERSON_N…" at bounding box center [683, 254] width 619 height 30
click at [465, 322] on textarea at bounding box center [683, 330] width 619 height 66
click at [729, 125] on div "Notify Team" at bounding box center [846, 128] width 317 height 17
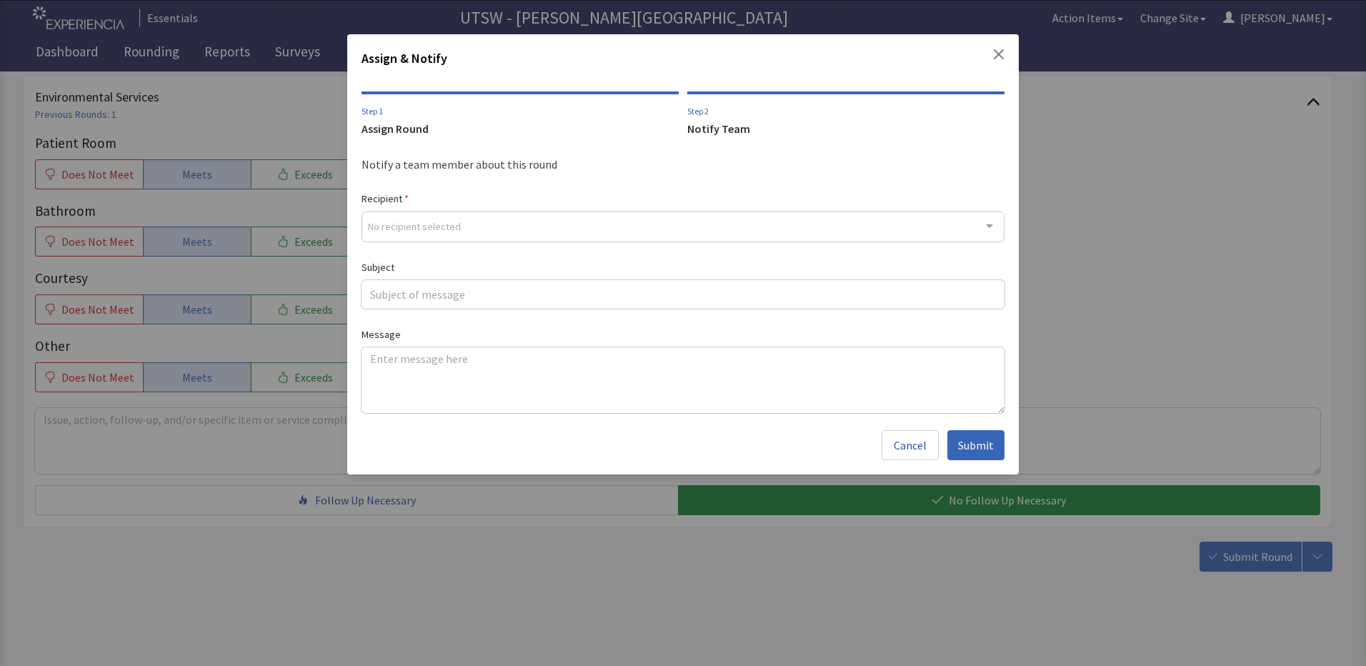
click at [492, 218] on div "No recipient selected" at bounding box center [683, 227] width 643 height 31
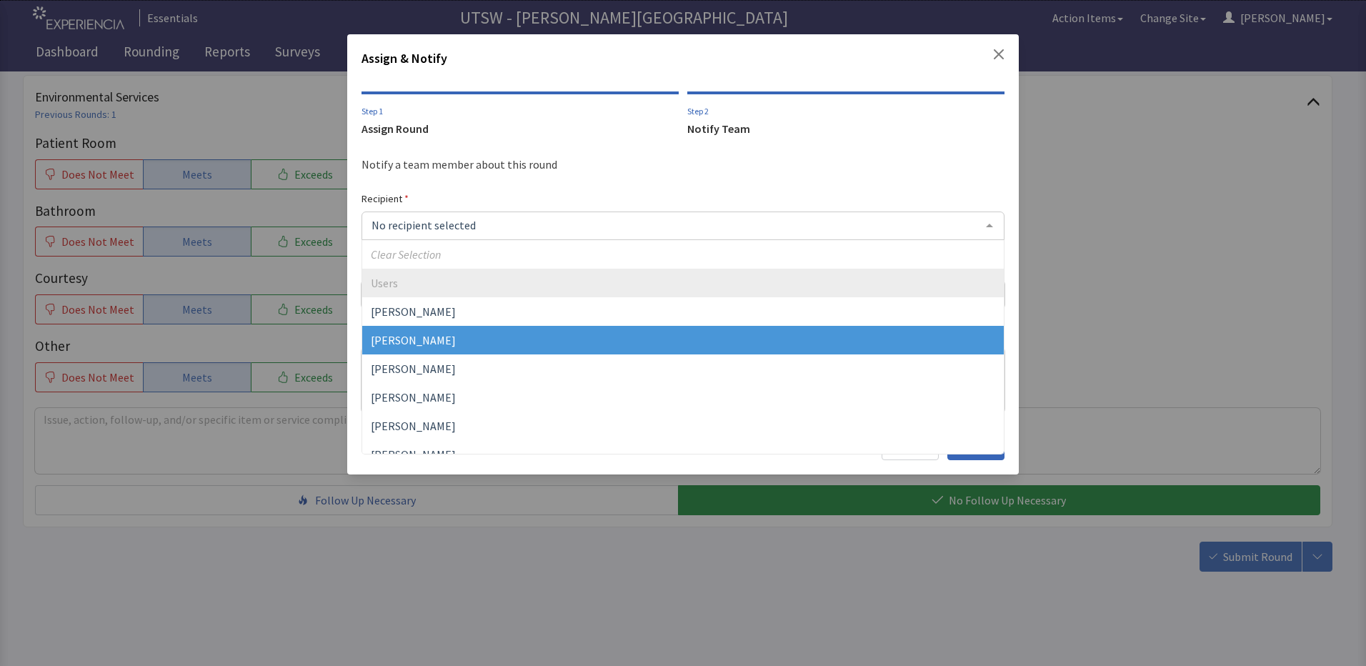
click at [447, 341] on span "[PERSON_NAME]" at bounding box center [683, 340] width 642 height 29
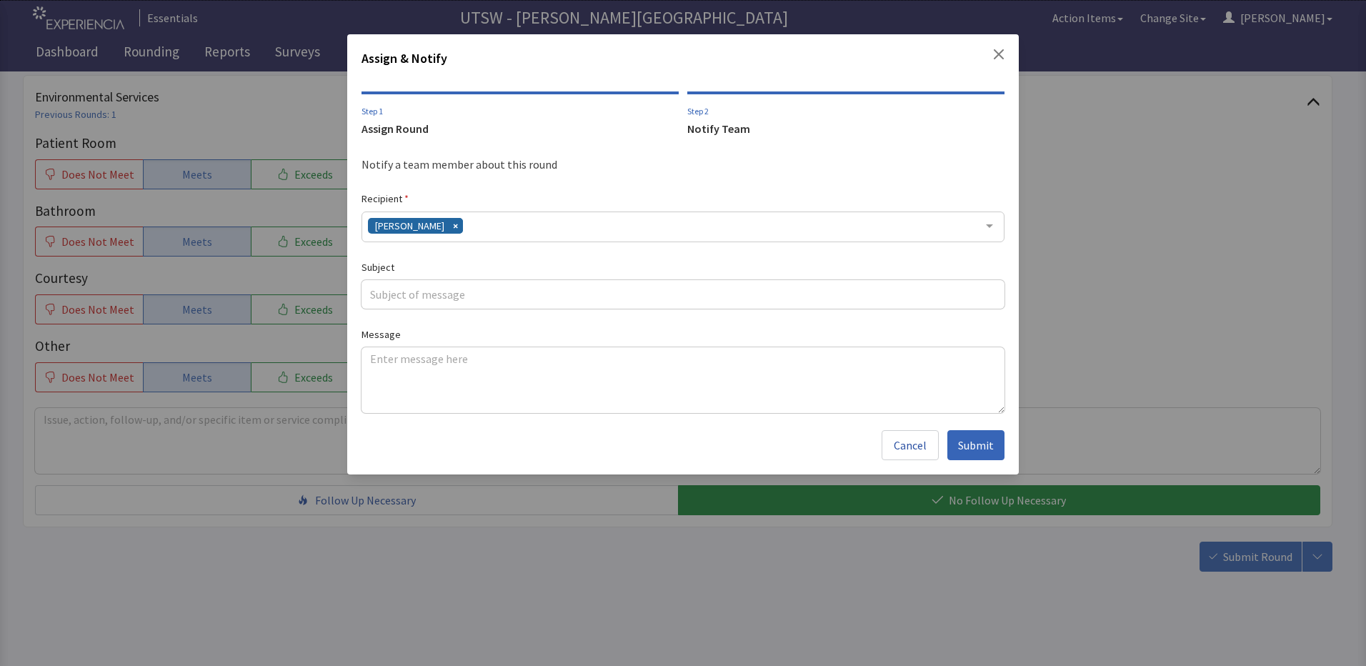
click at [571, 213] on div "[PERSON_NAME]" at bounding box center [683, 227] width 643 height 31
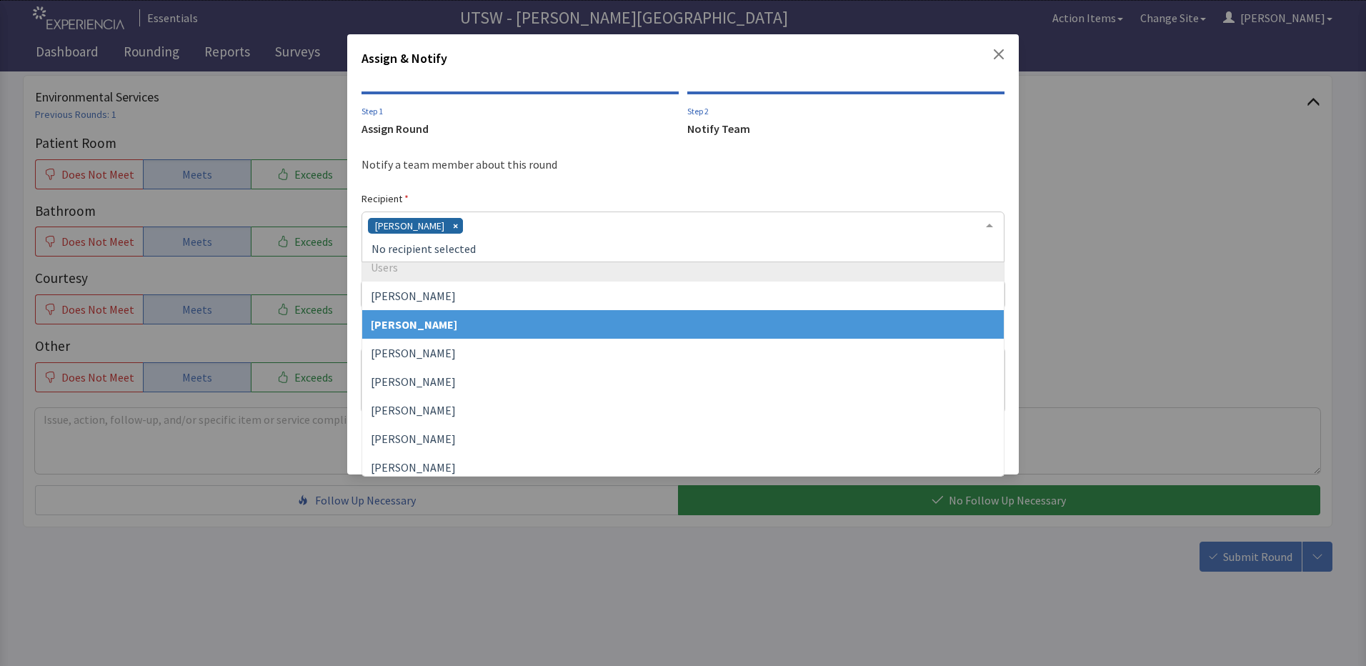
scroll to position [71, 0]
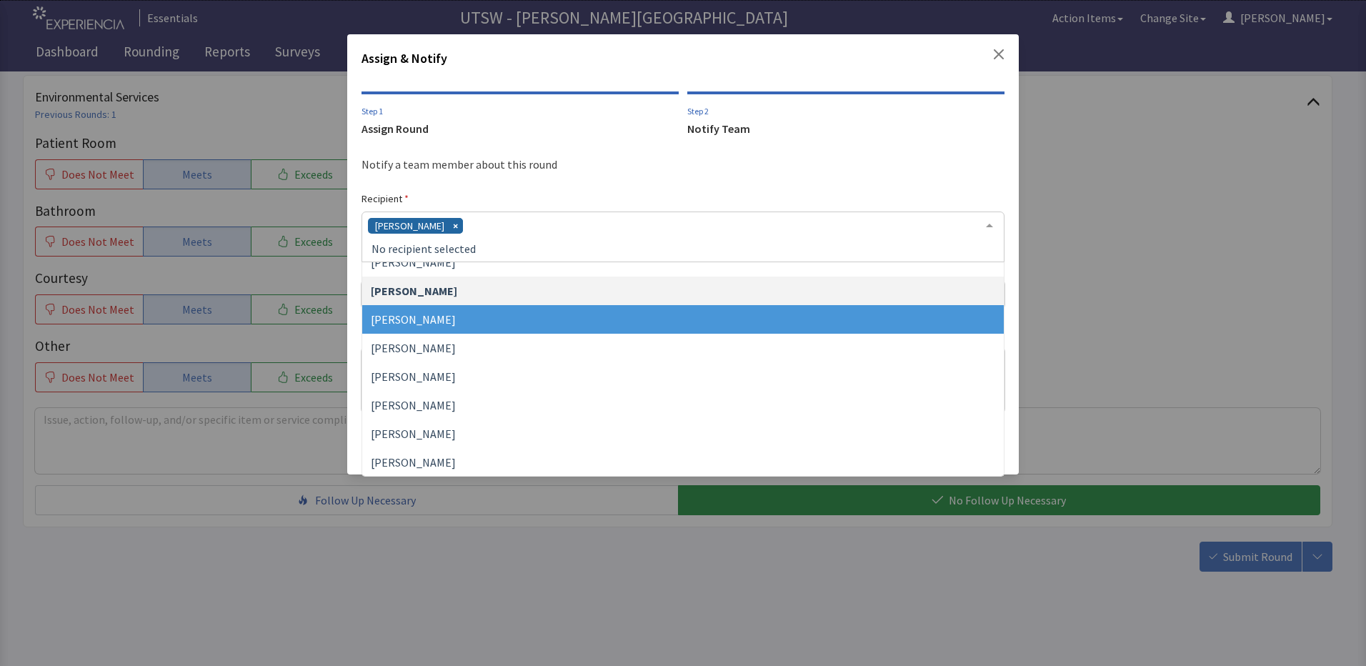
click at [469, 310] on span "[PERSON_NAME]" at bounding box center [683, 319] width 642 height 29
click at [560, 229] on div "[PERSON_NAME]" at bounding box center [683, 237] width 643 height 51
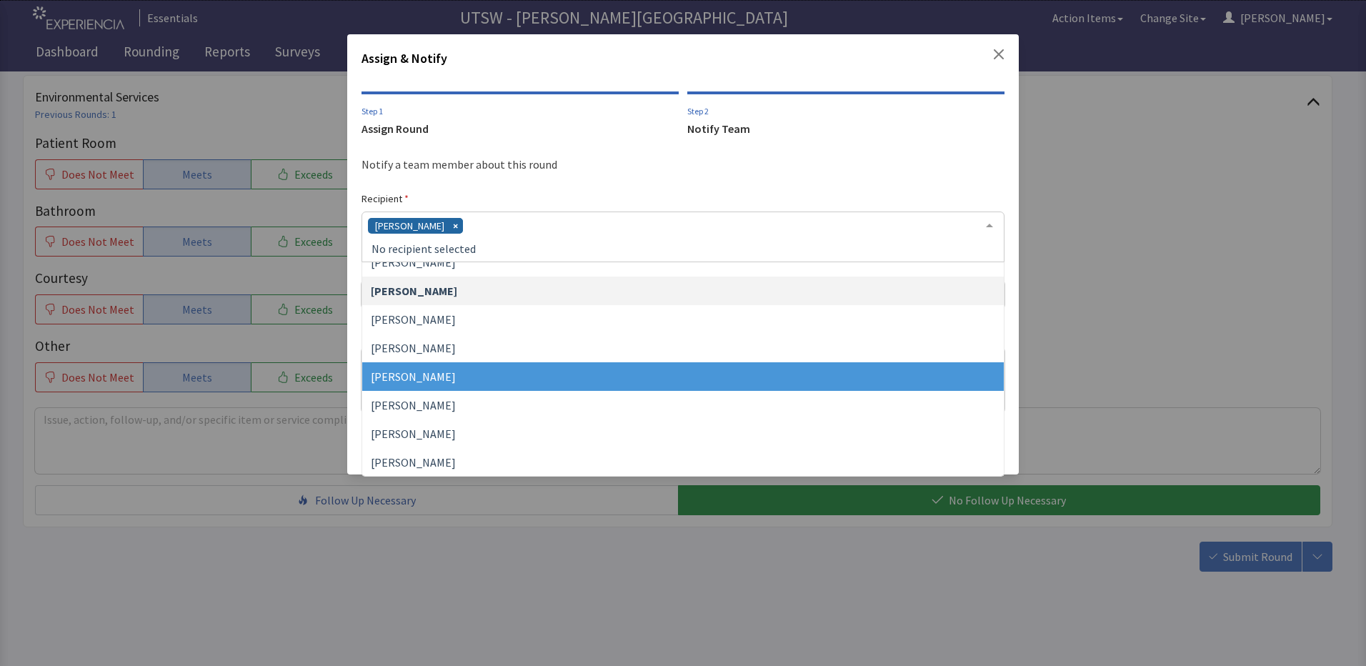
click at [459, 372] on span "[PERSON_NAME]" at bounding box center [683, 376] width 642 height 29
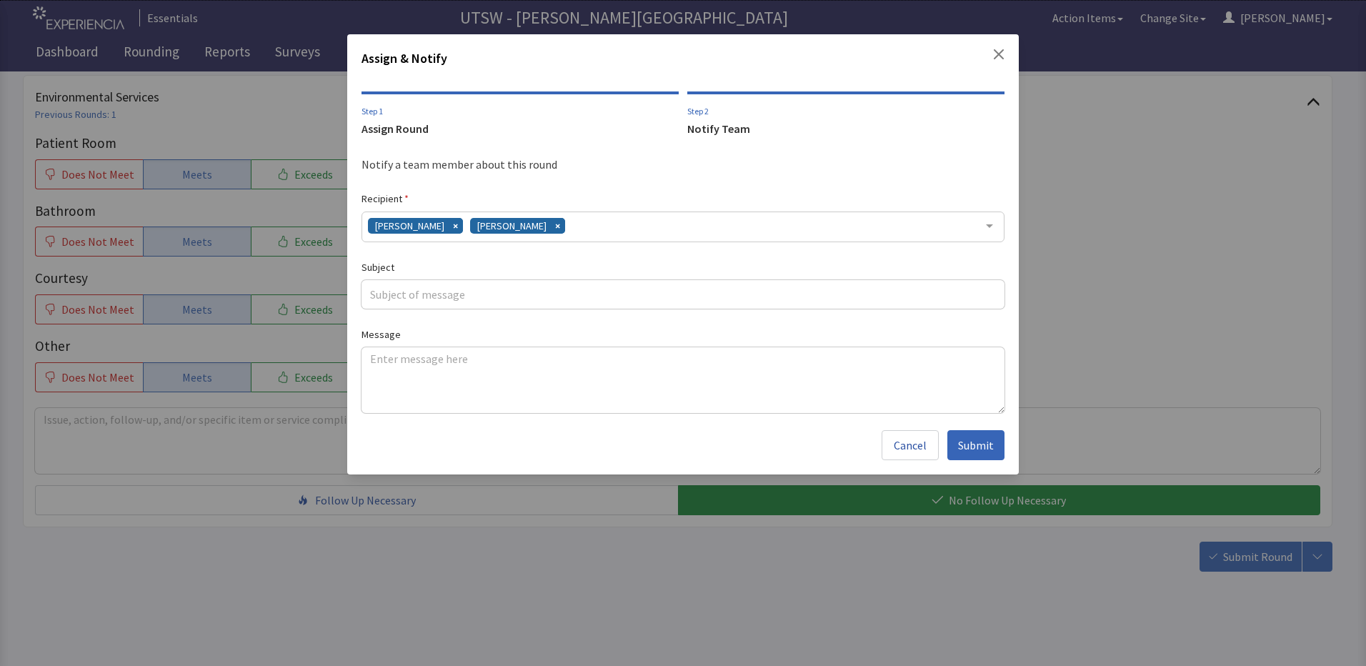
click at [662, 236] on div "Notify a team member about this round Recipient [PERSON_NAME] [PERSON_NAME] Cle…" at bounding box center [683, 281] width 643 height 264
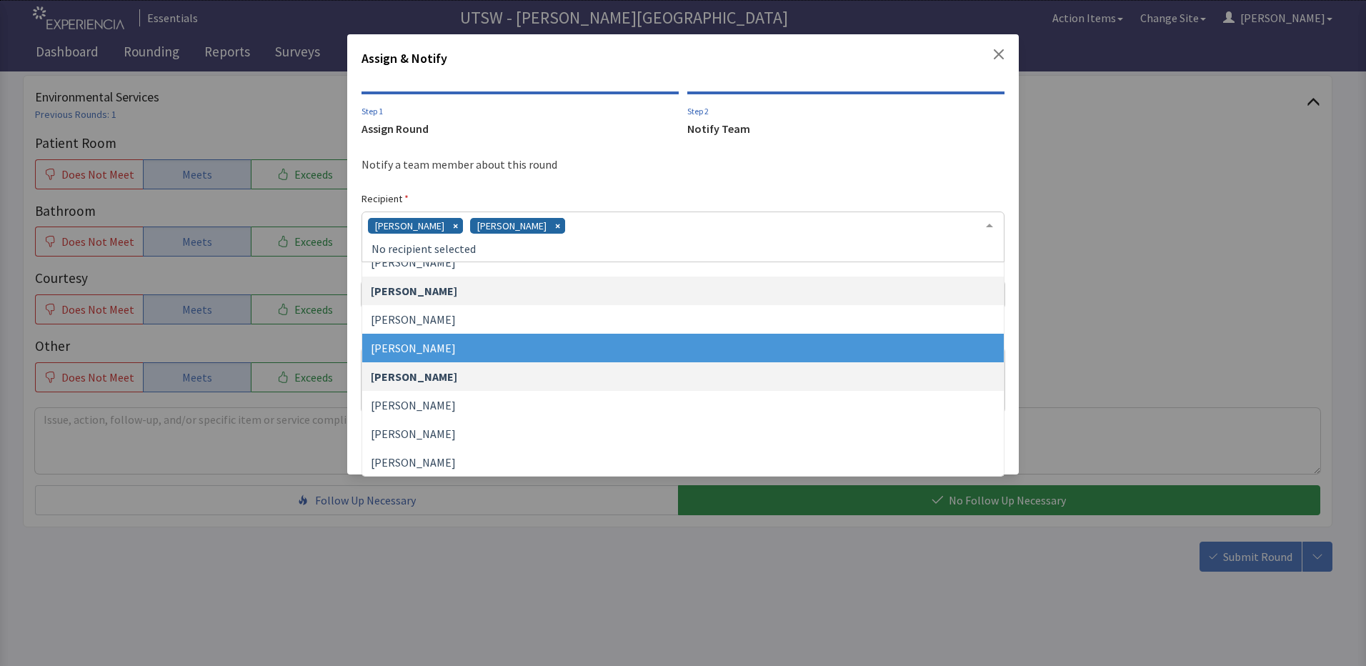
click at [664, 234] on div "[PERSON_NAME] [PERSON_NAME]" at bounding box center [683, 237] width 643 height 51
click at [660, 227] on div "[PERSON_NAME] [PERSON_NAME]" at bounding box center [683, 237] width 643 height 51
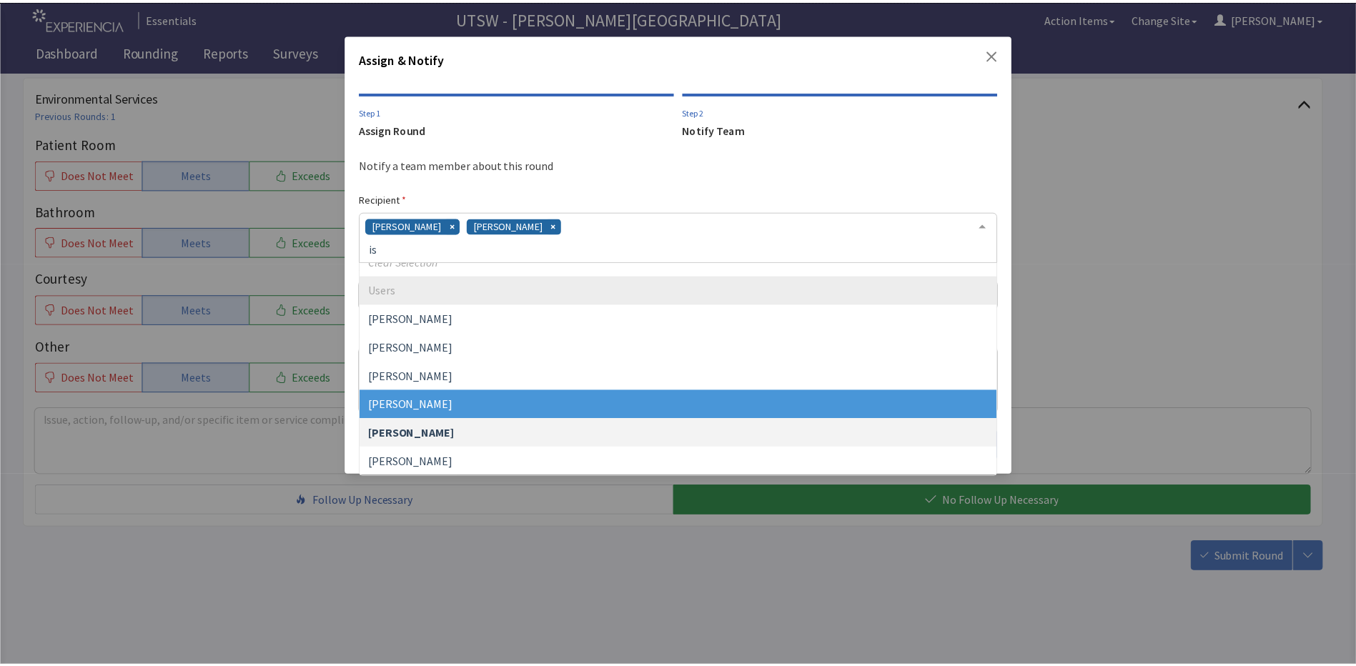
scroll to position [0, 0]
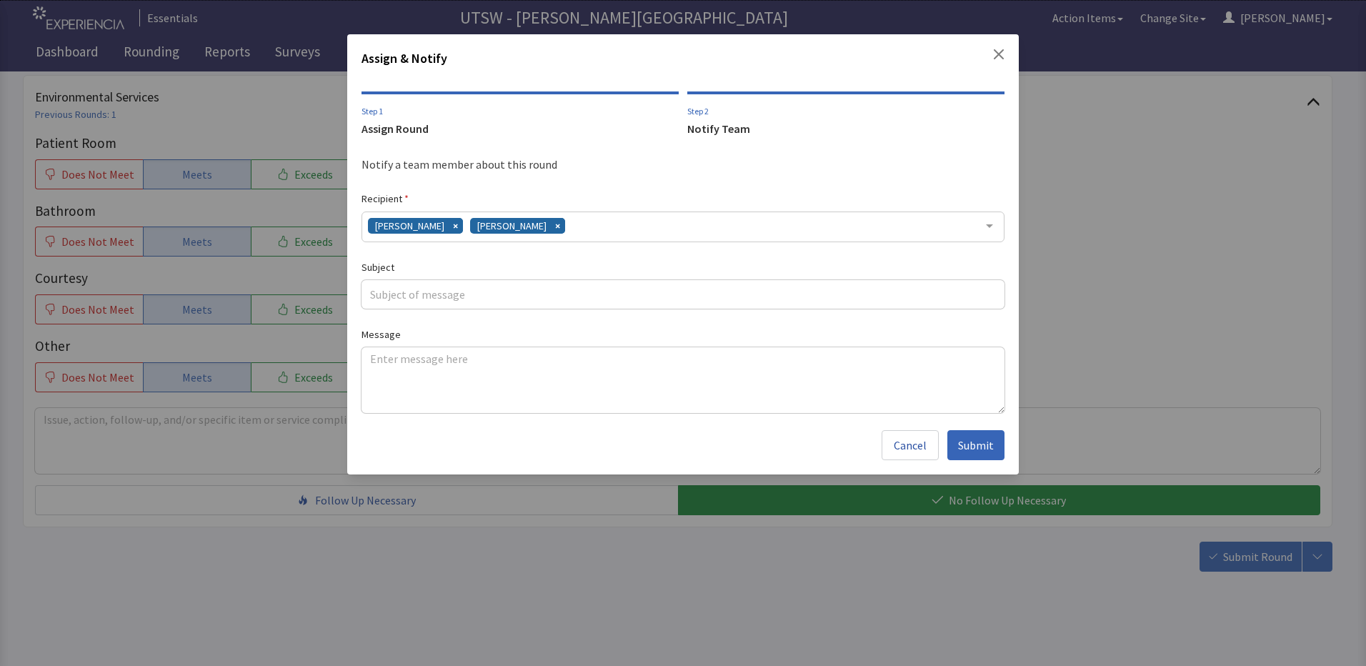
click at [702, 232] on div "[PERSON_NAME] [PERSON_NAME]" at bounding box center [683, 227] width 643 height 31
click at [642, 223] on div "[PERSON_NAME] [PERSON_NAME]" at bounding box center [683, 227] width 643 height 31
click at [638, 228] on div "[PERSON_NAME] [PERSON_NAME]" at bounding box center [683, 227] width 643 height 31
type input "[EMAIL_ADDRESS][DOMAIN_NAME]"
click at [555, 359] on div "Notify a team member about this round Recipient [PERSON_NAME] [PERSON_NAME] Cle…" at bounding box center [683, 281] width 643 height 264
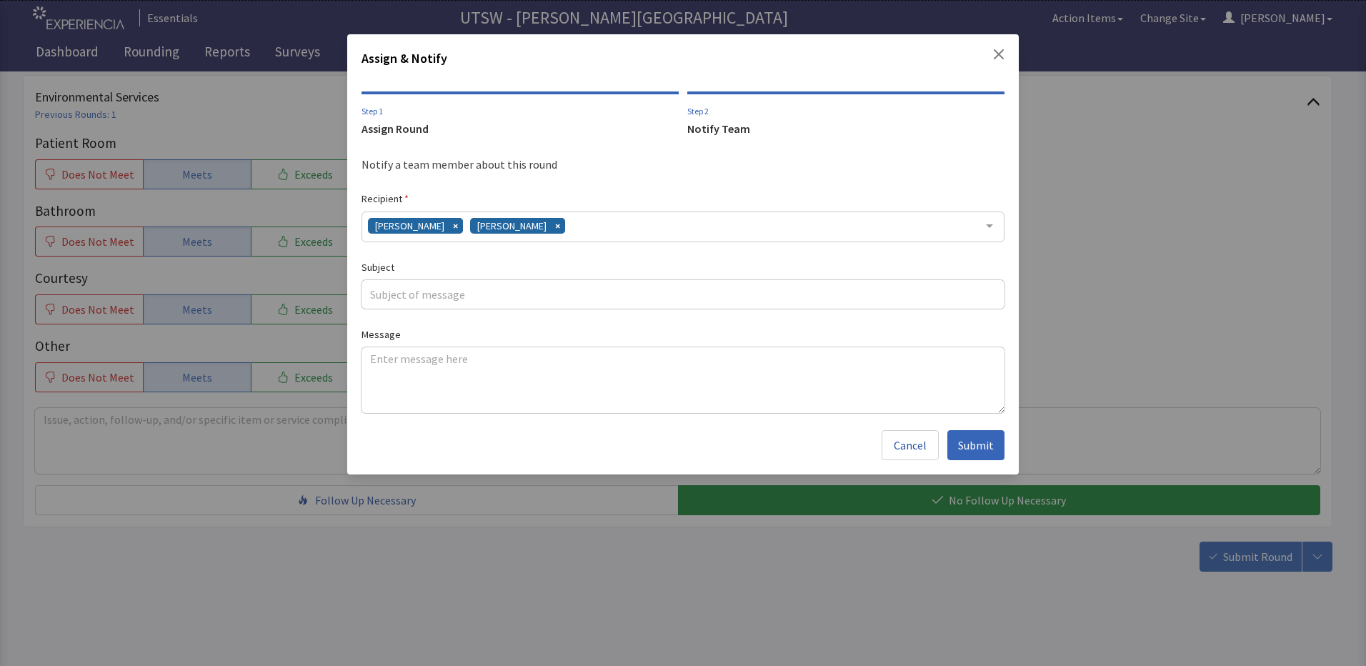
click at [999, 442] on button "Submit" at bounding box center [976, 445] width 57 height 30
